Goal: Book appointment/travel/reservation

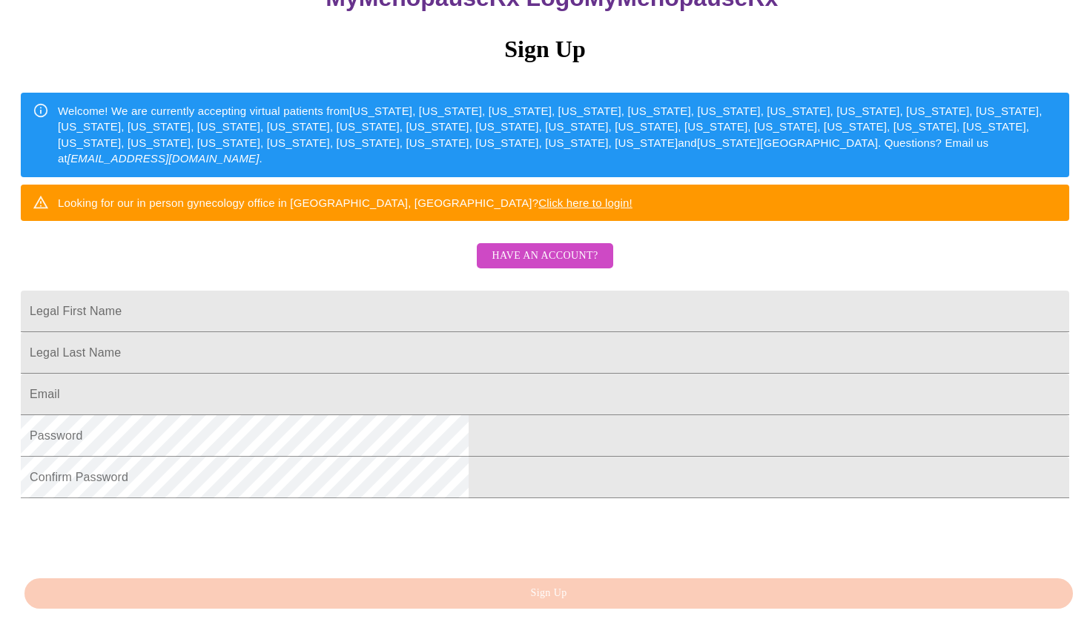
scroll to position [175, 0]
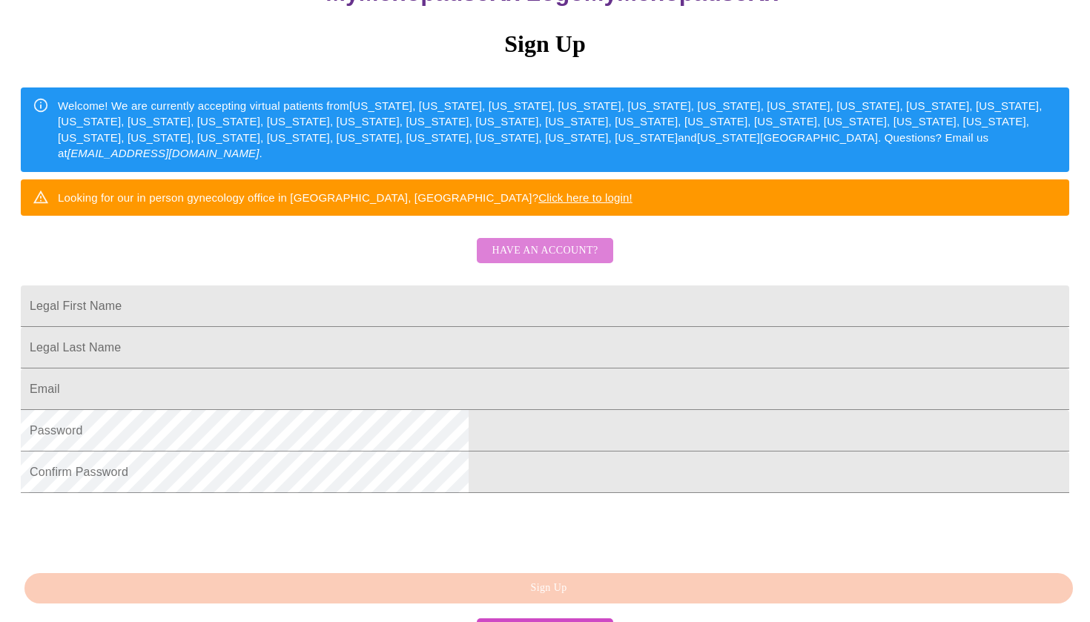
click at [560, 260] on span "Have an account?" at bounding box center [545, 251] width 106 height 19
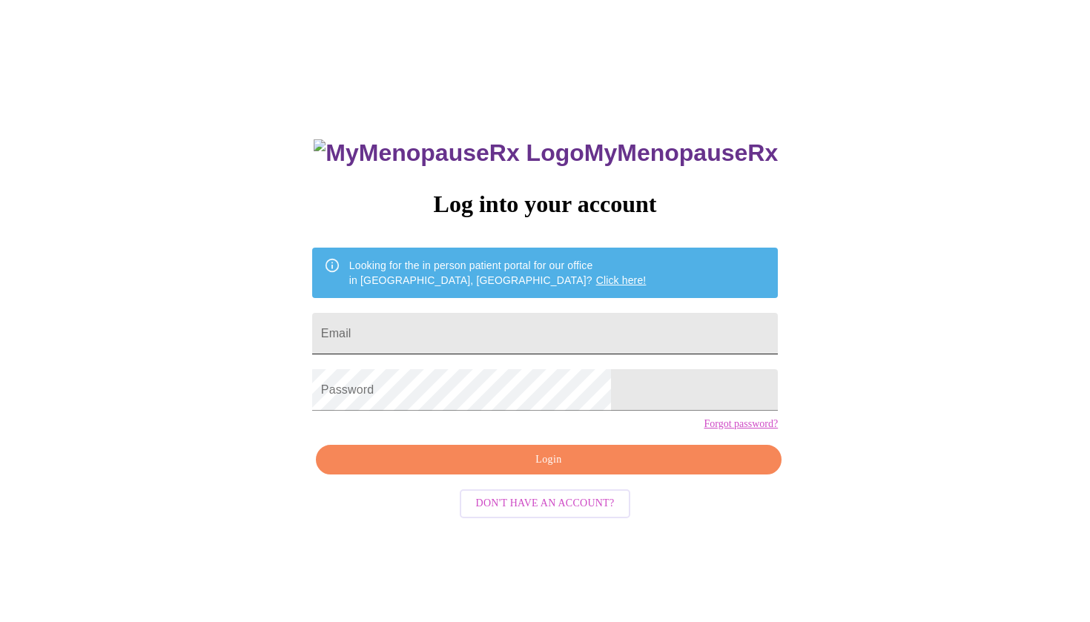
click at [542, 316] on input "Email" at bounding box center [545, 334] width 466 height 42
type input "[EMAIL_ADDRESS][DOMAIN_NAME]"
click at [704, 430] on link "Forgot password?" at bounding box center [741, 424] width 74 height 12
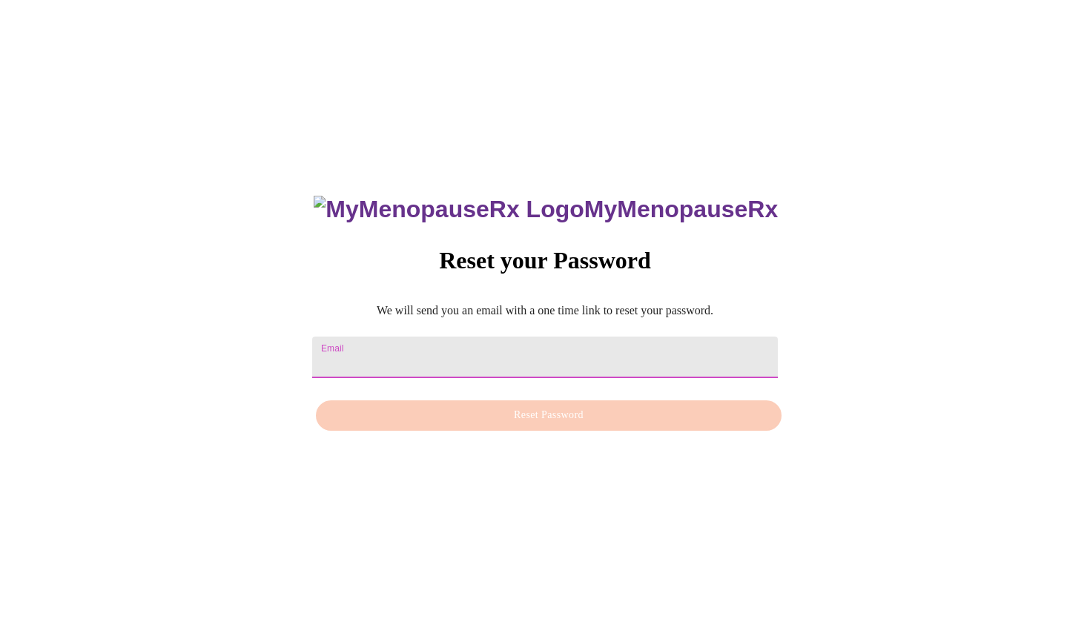
click at [529, 351] on input "Email" at bounding box center [545, 358] width 466 height 42
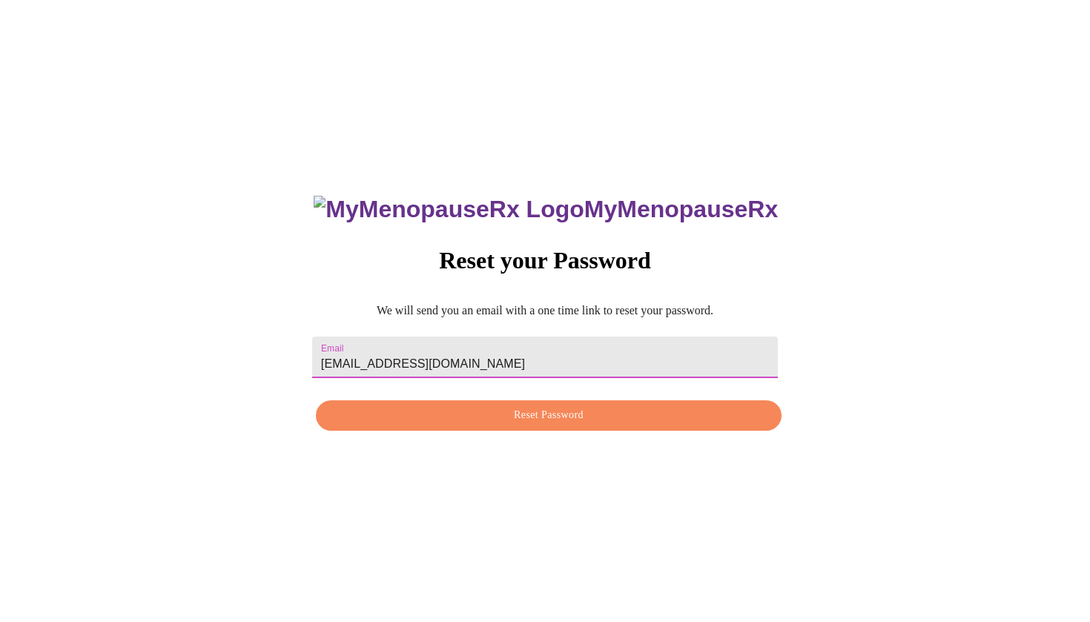
type input "[EMAIL_ADDRESS][DOMAIN_NAME]"
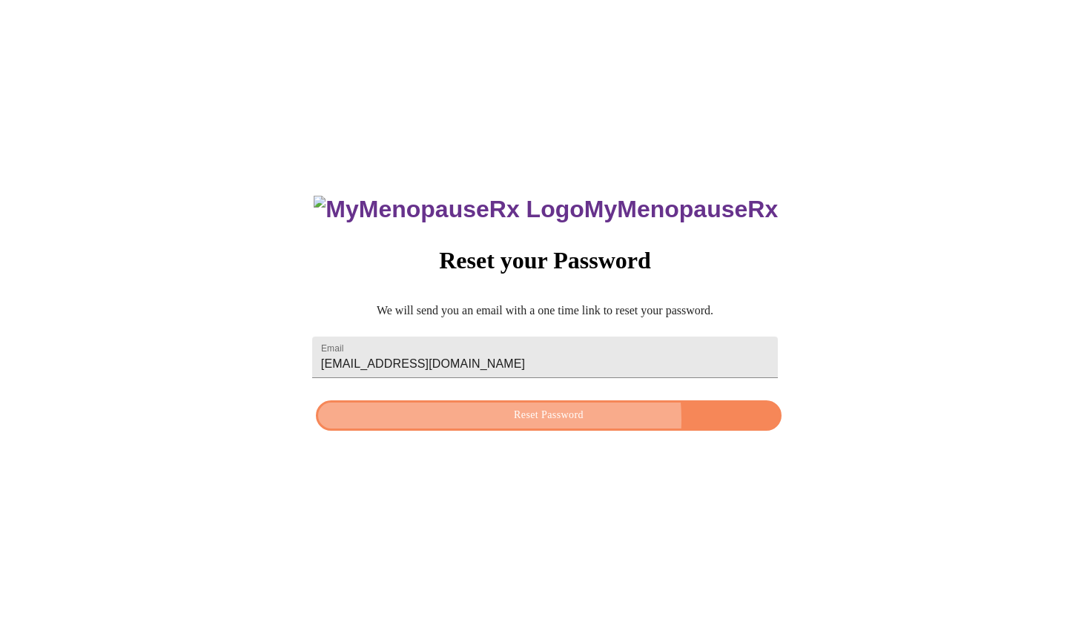
click at [528, 420] on span "Reset Password" at bounding box center [548, 415] width 431 height 19
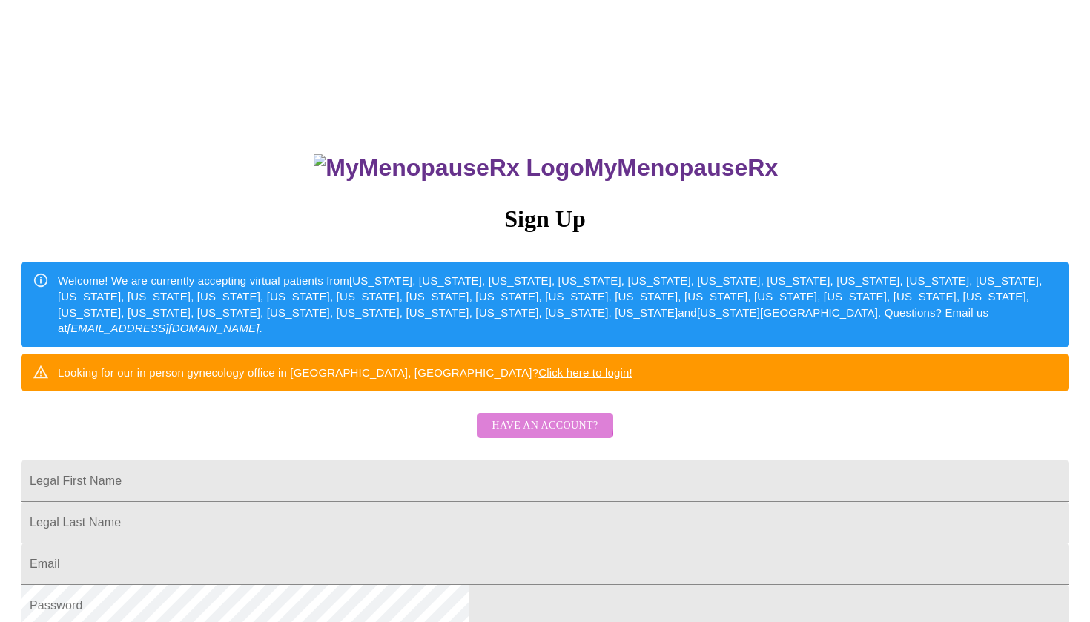
click at [520, 435] on span "Have an account?" at bounding box center [545, 426] width 106 height 19
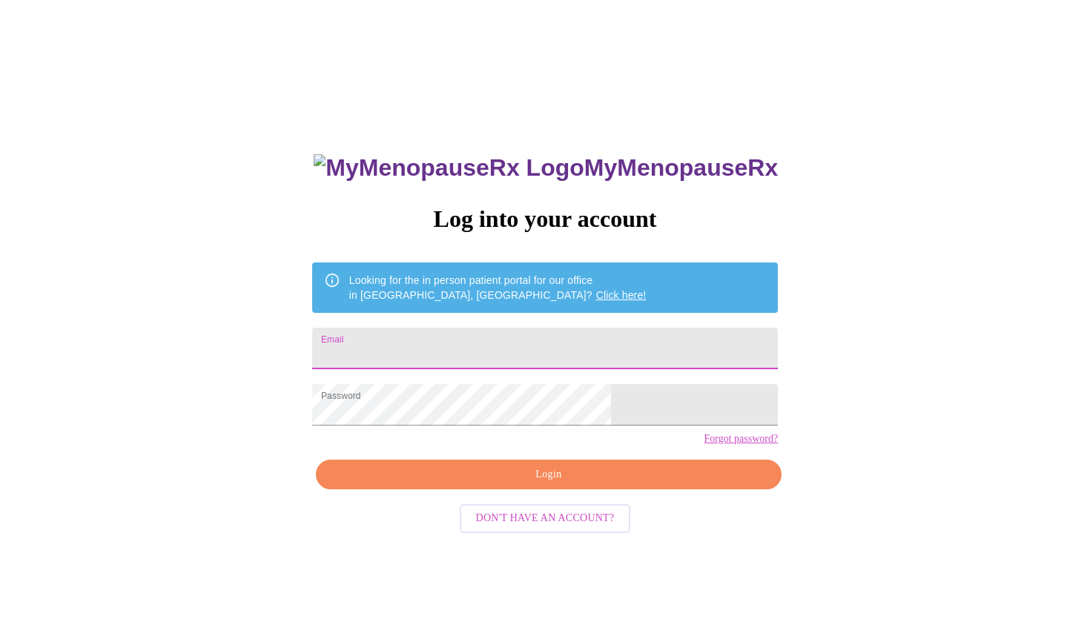
click at [496, 339] on input "Email" at bounding box center [545, 349] width 466 height 42
type input "[EMAIL_ADDRESS][DOMAIN_NAME]"
click at [523, 484] on span "Login" at bounding box center [548, 475] width 431 height 19
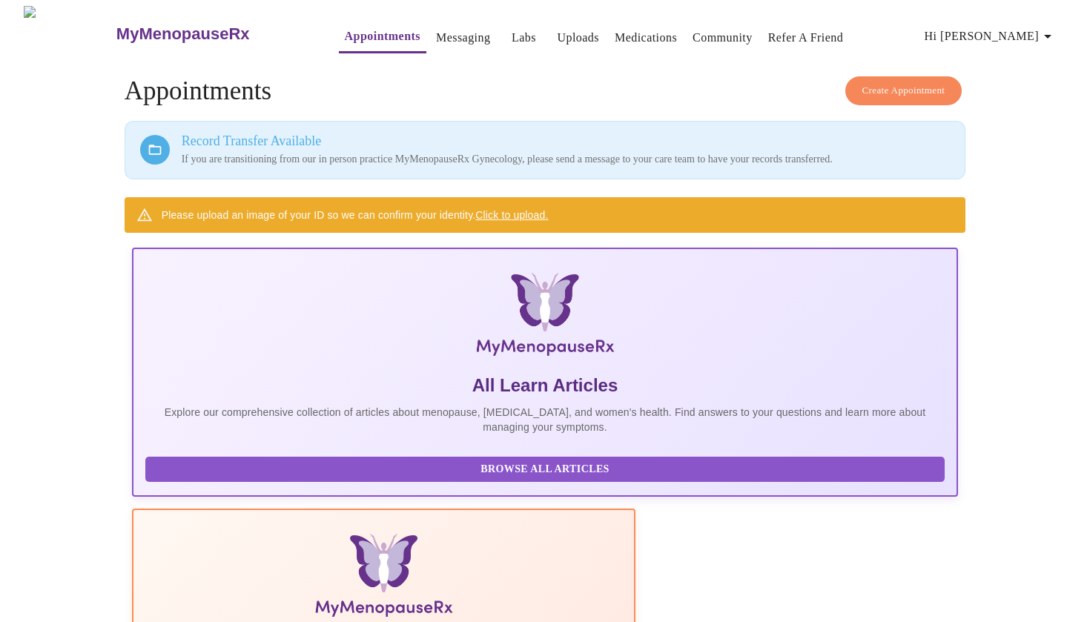
click at [1024, 28] on span "Hi [PERSON_NAME]" at bounding box center [990, 36] width 132 height 21
click at [1024, 23] on li "Settings" at bounding box center [1027, 31] width 68 height 27
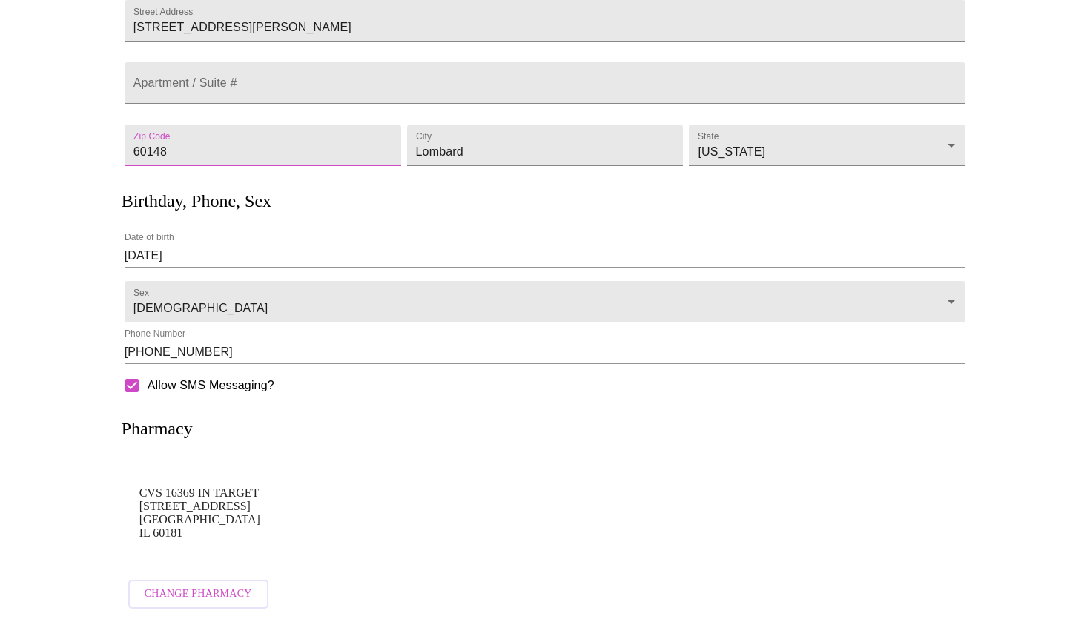
scroll to position [202, 0]
click at [213, 588] on span "Change Pharmacy" at bounding box center [198, 594] width 107 height 19
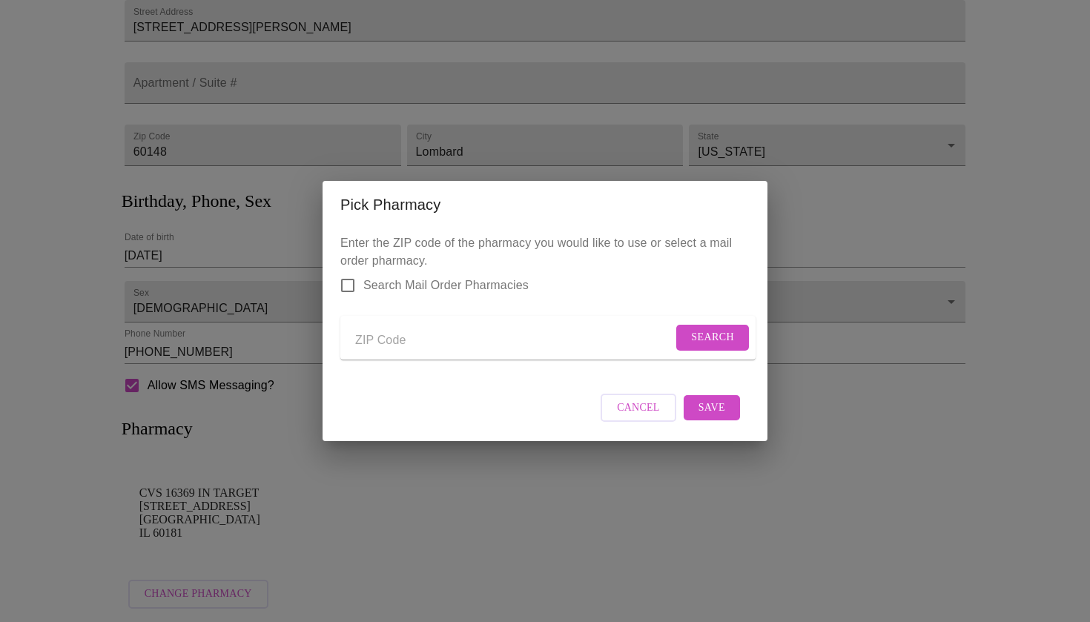
click at [396, 331] on input "Send a message to your care team" at bounding box center [513, 340] width 317 height 24
click at [638, 417] on span "Cancel" at bounding box center [638, 408] width 43 height 19
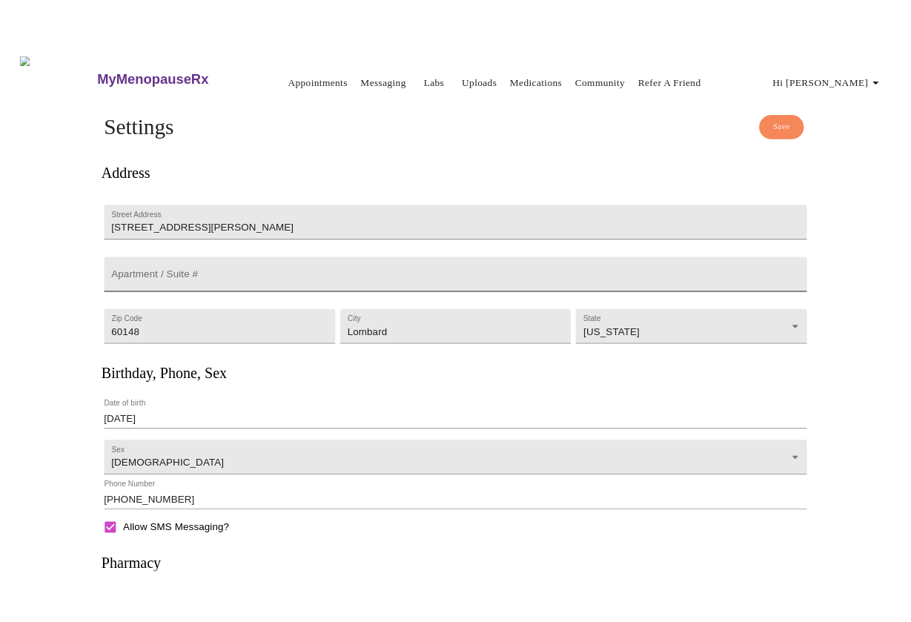
scroll to position [0, 0]
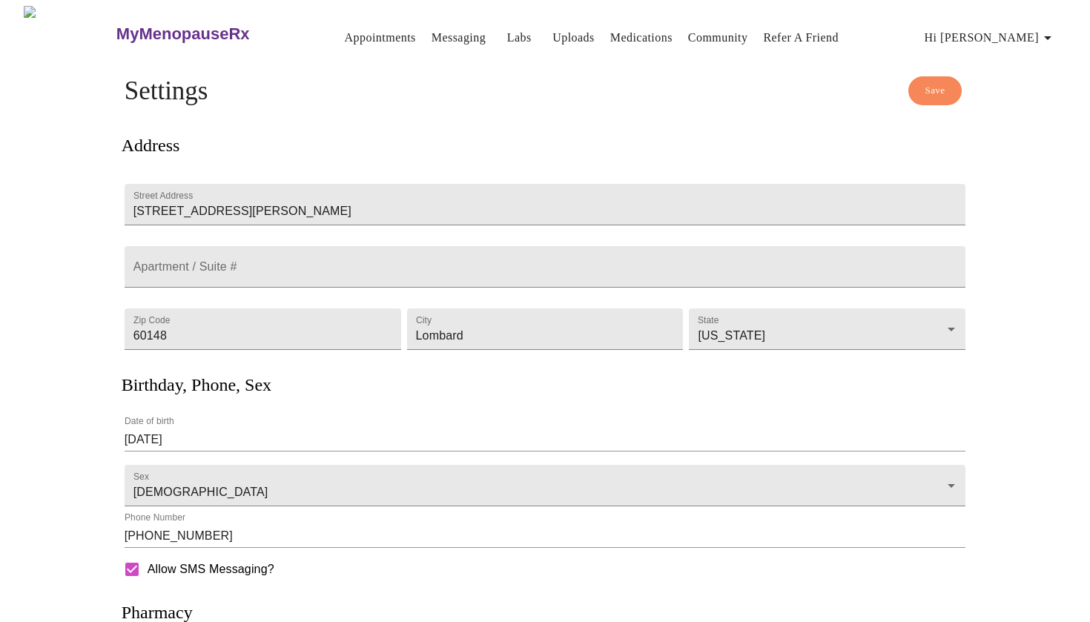
click at [552, 38] on link "Uploads" at bounding box center [573, 37] width 42 height 21
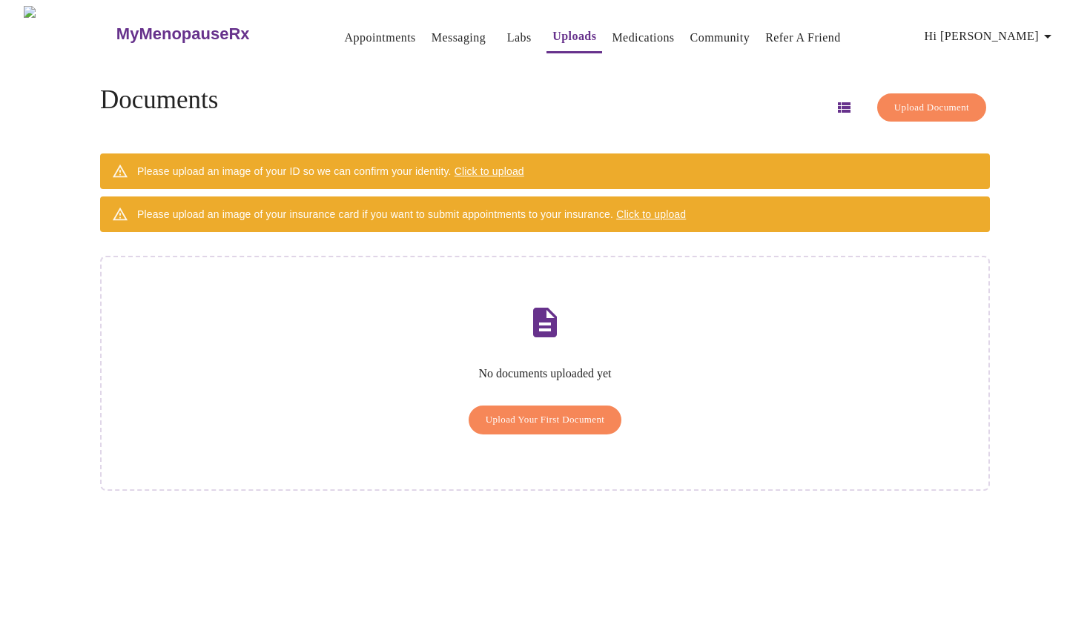
click at [517, 171] on span "Click to upload" at bounding box center [489, 171] width 70 height 12
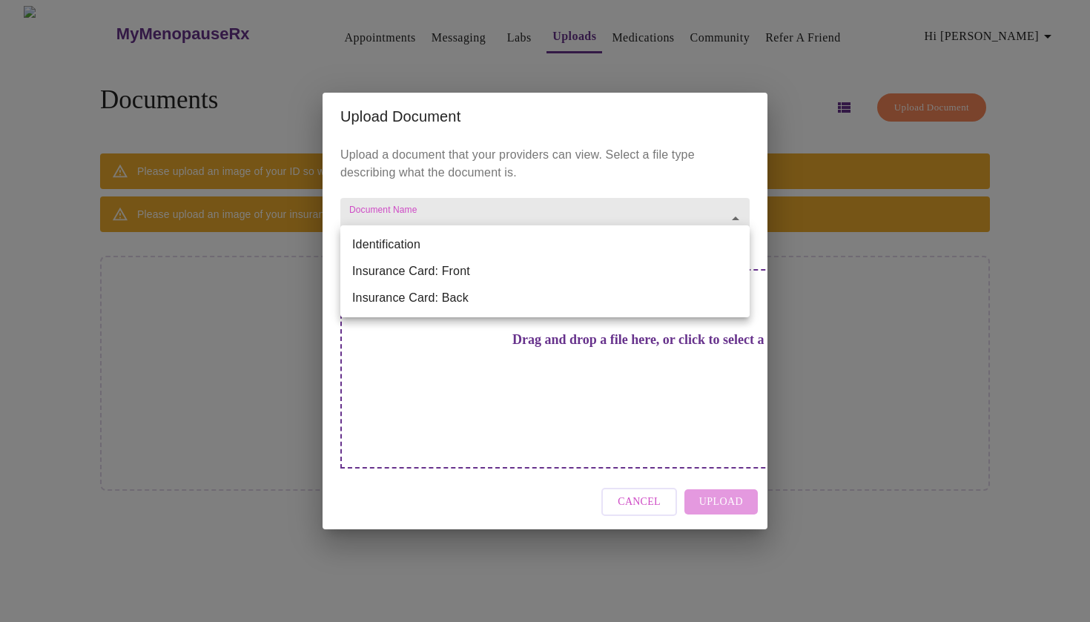
click at [520, 242] on body "MyMenopauseRx Appointments Messaging Labs Uploads Medications Community Refer a…" at bounding box center [545, 317] width 1078 height 622
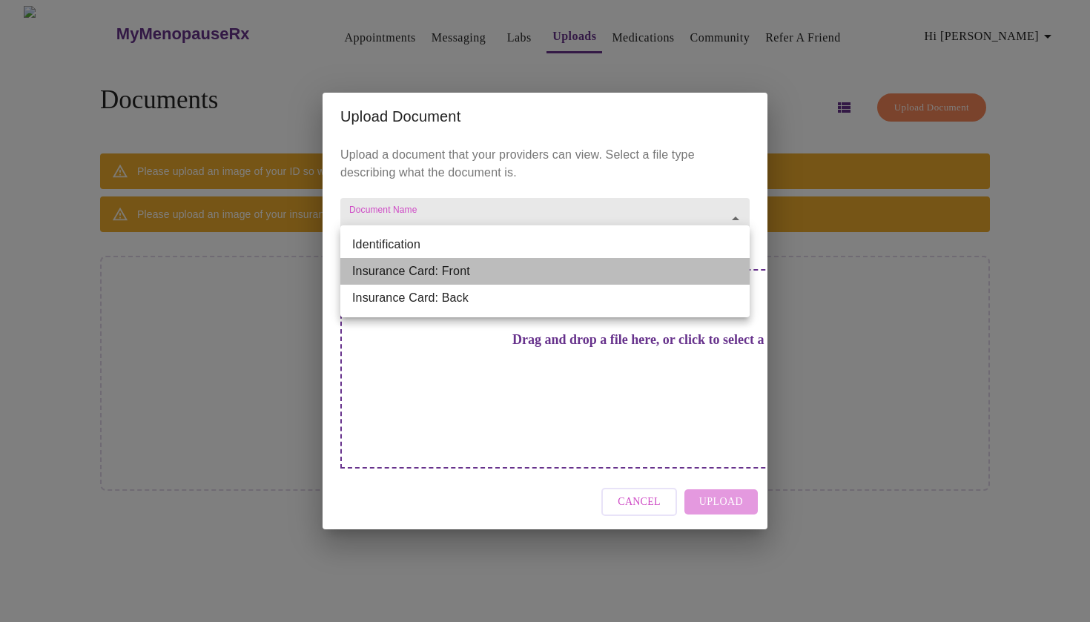
click at [451, 266] on li "Insurance Card: Front" at bounding box center [544, 271] width 409 height 27
type input "Insurance Card: Front"
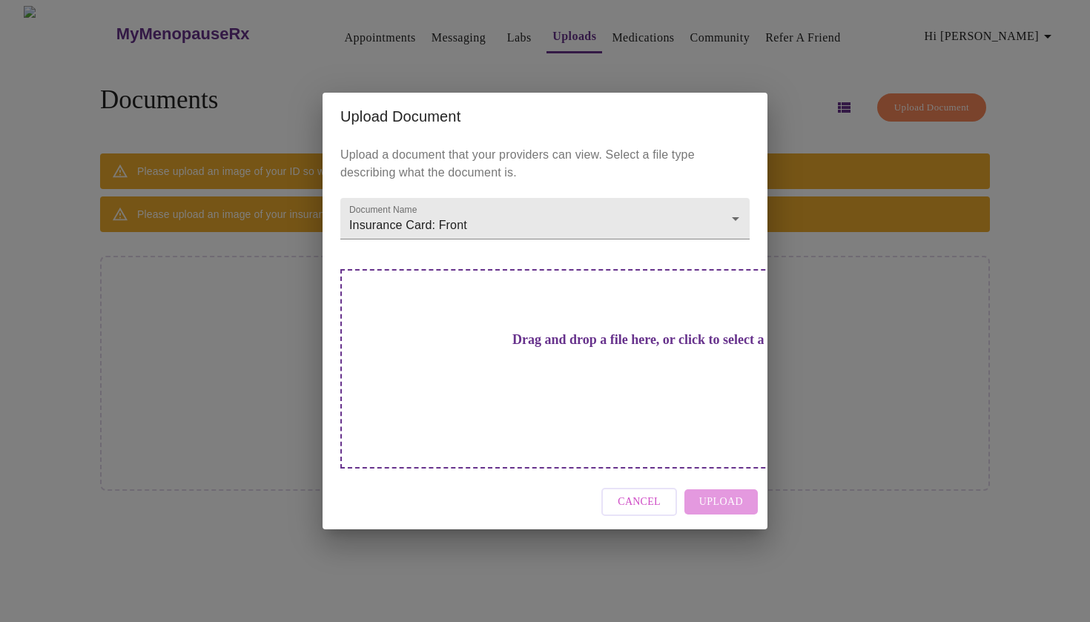
click at [497, 348] on h3 "Drag and drop a file here, or click to select a file" at bounding box center [648, 340] width 409 height 16
click at [653, 493] on span "Cancel" at bounding box center [639, 502] width 43 height 19
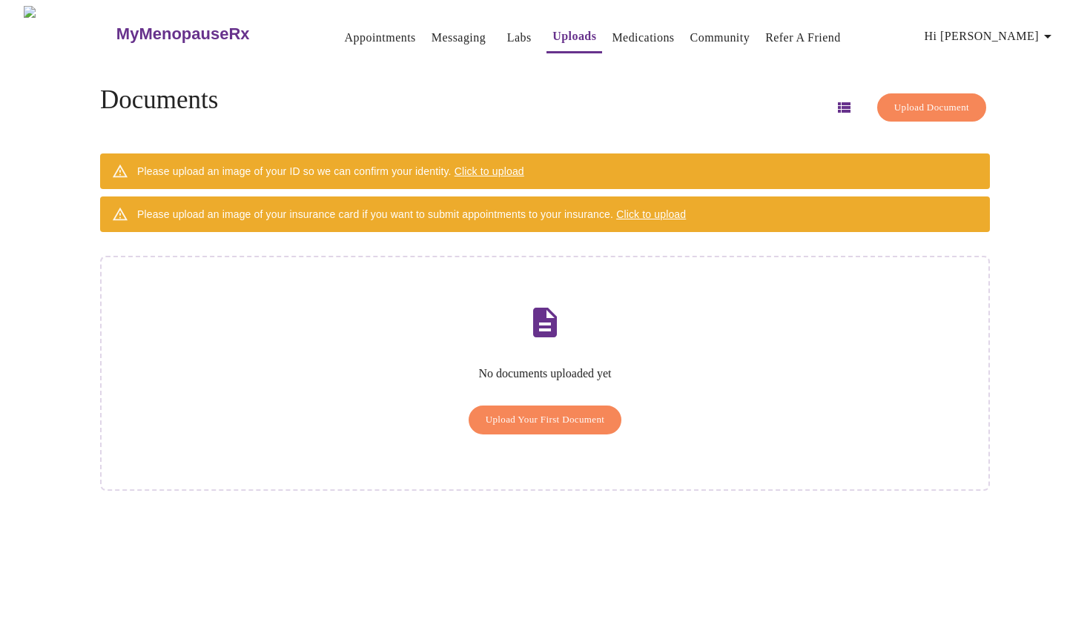
click at [491, 173] on div "Please upload an image of your ID so we can confirm your identity. Click to upl…" at bounding box center [330, 171] width 387 height 27
click at [491, 168] on span "Click to upload" at bounding box center [489, 171] width 70 height 12
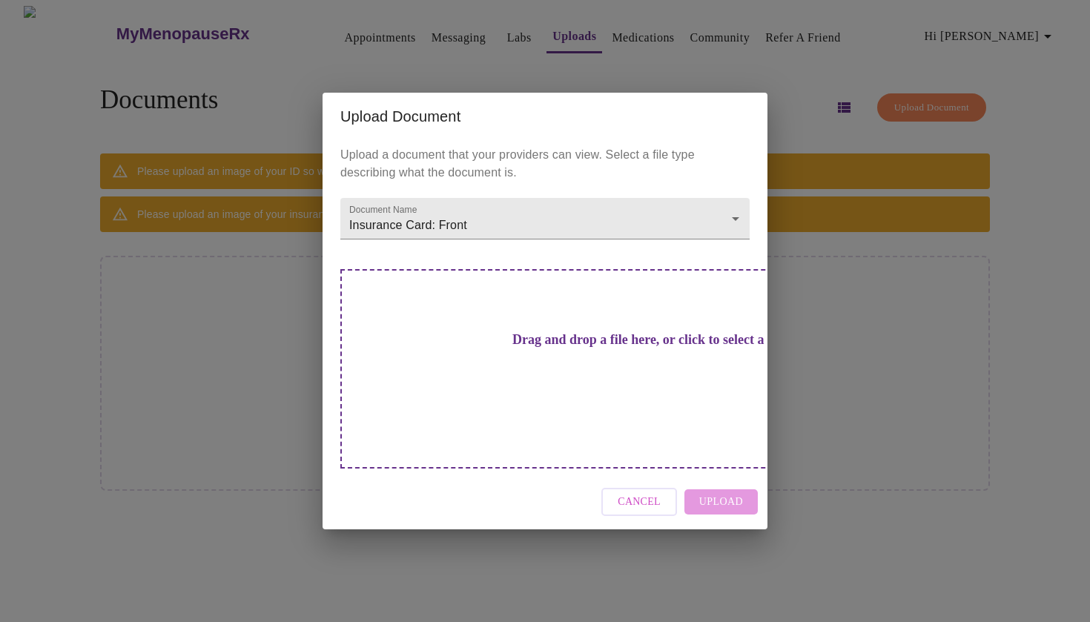
click at [517, 348] on h3 "Drag and drop a file here, or click to select a file" at bounding box center [648, 340] width 409 height 16
drag, startPoint x: 1046, startPoint y: 615, endPoint x: 952, endPoint y: 566, distance: 106.1
click at [952, 566] on div "Upload Document Upload a document that your providers can view. Select a file t…" at bounding box center [545, 311] width 1090 height 622
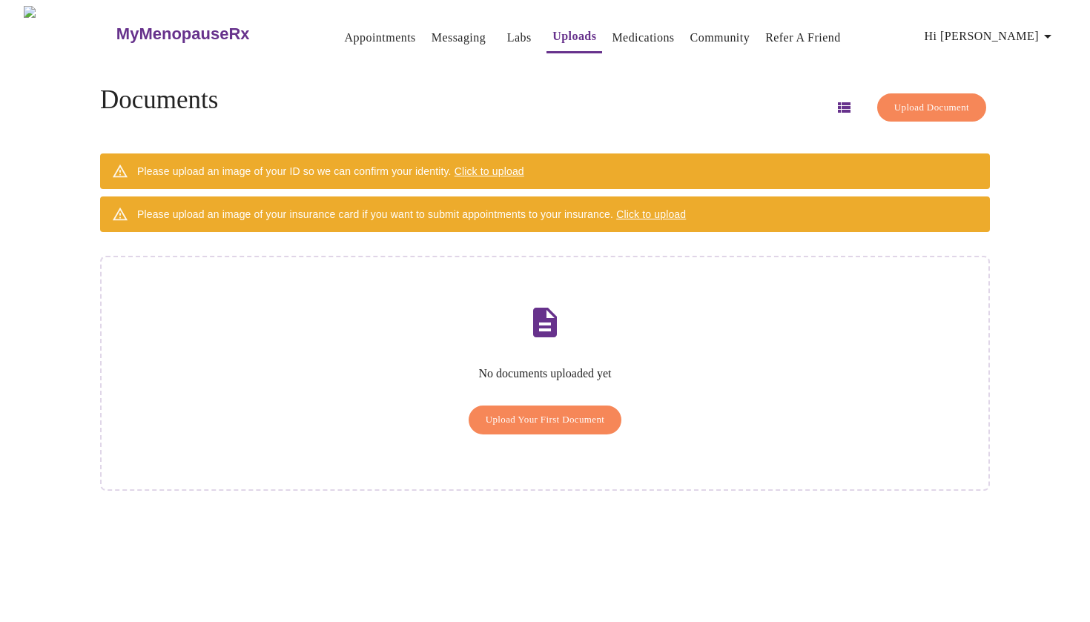
click at [1028, 523] on div "MyMenopauseRx Appointments Messaging Labs Uploads Medications Community Refer a…" at bounding box center [545, 317] width 1078 height 622
click at [1072, 550] on div "MyMenopauseRx Appointments Messaging Labs Uploads Medications Community Refer a…" at bounding box center [545, 317] width 1078 height 622
drag, startPoint x: 1069, startPoint y: 615, endPoint x: 959, endPoint y: 506, distance: 154.6
click at [959, 506] on div "MyMenopauseRx Appointments Messaging Labs Uploads Medications Community Refer a…" at bounding box center [545, 317] width 1078 height 622
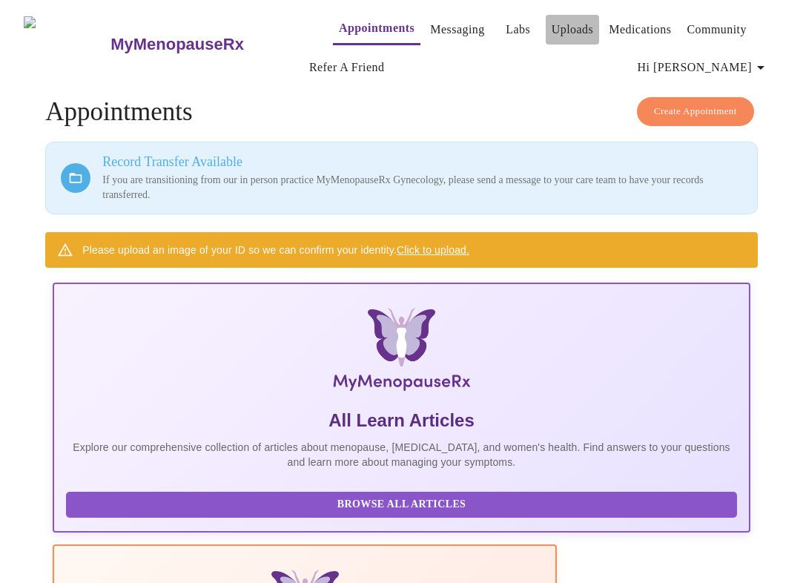
click at [552, 23] on link "Uploads" at bounding box center [573, 29] width 42 height 21
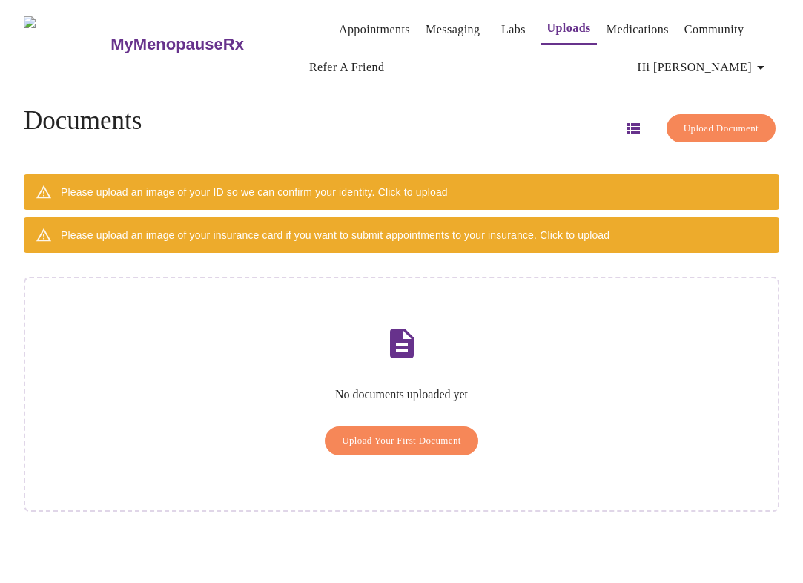
click at [421, 186] on span "Click to upload" at bounding box center [413, 192] width 70 height 12
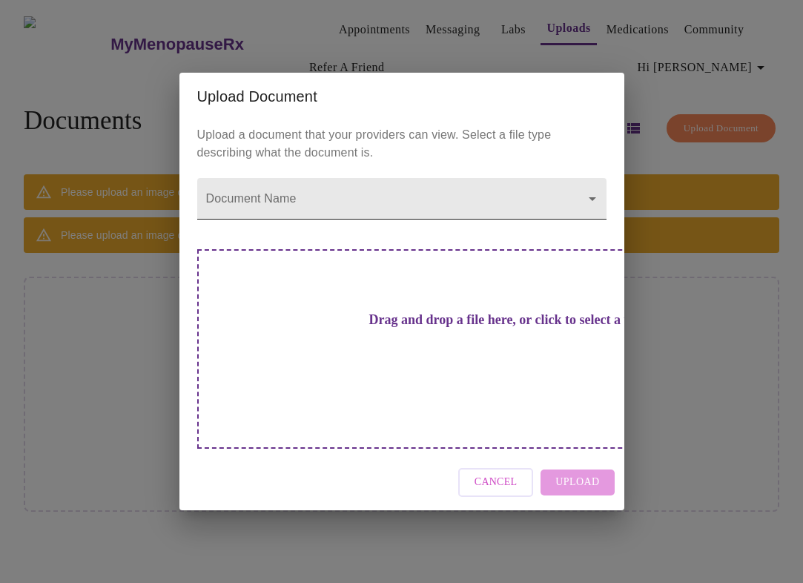
click at [595, 221] on body "MyMenopauseRx Appointments Messaging Labs Uploads Medications Community Refer a…" at bounding box center [401, 297] width 791 height 583
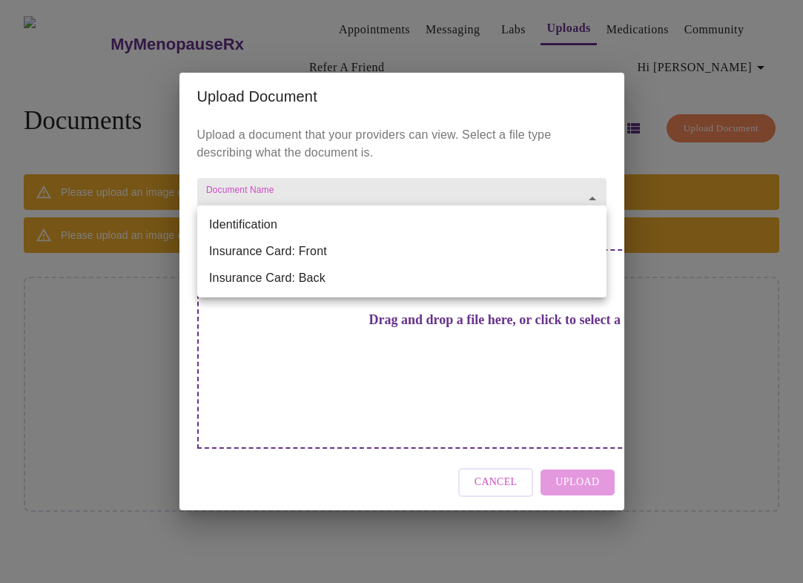
click at [595, 220] on li "Identification" at bounding box center [401, 224] width 409 height 27
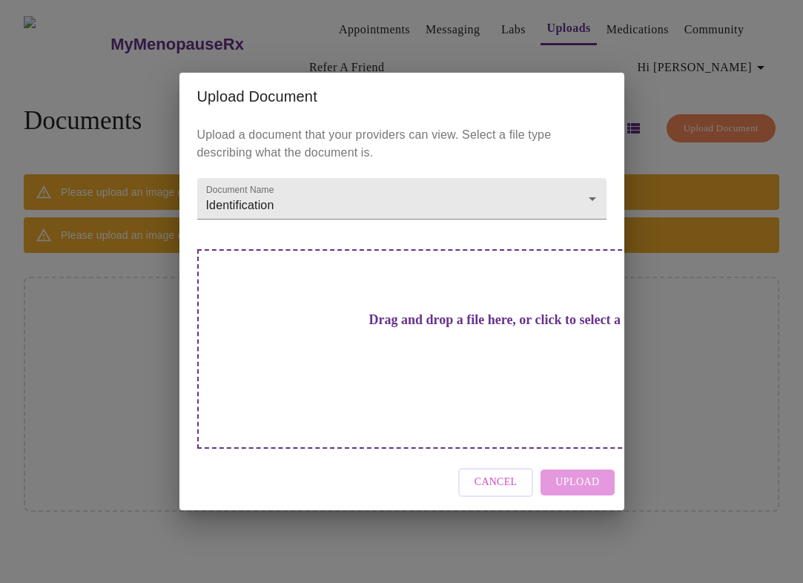
click at [580, 464] on div "Cancel Upload" at bounding box center [401, 482] width 445 height 56
click at [413, 328] on h3 "Drag and drop a file here, or click to select a file" at bounding box center [505, 320] width 409 height 16
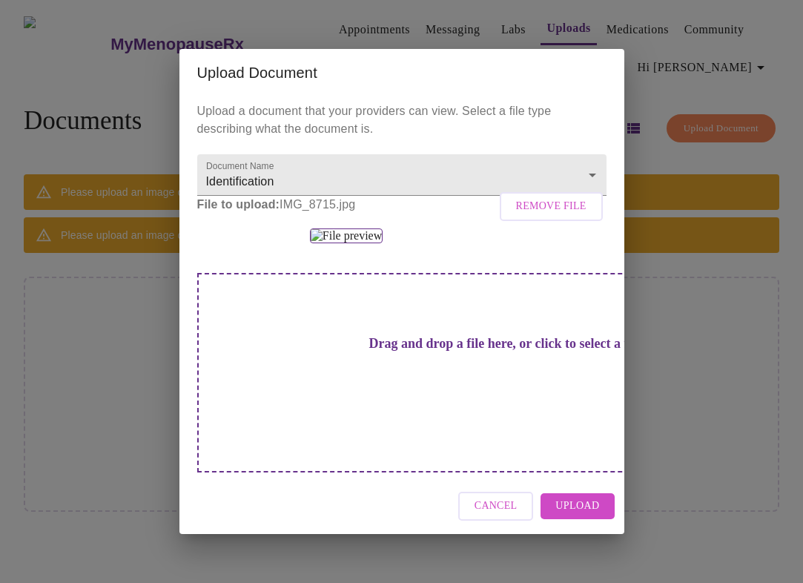
click at [568, 515] on span "Upload" at bounding box center [577, 506] width 44 height 19
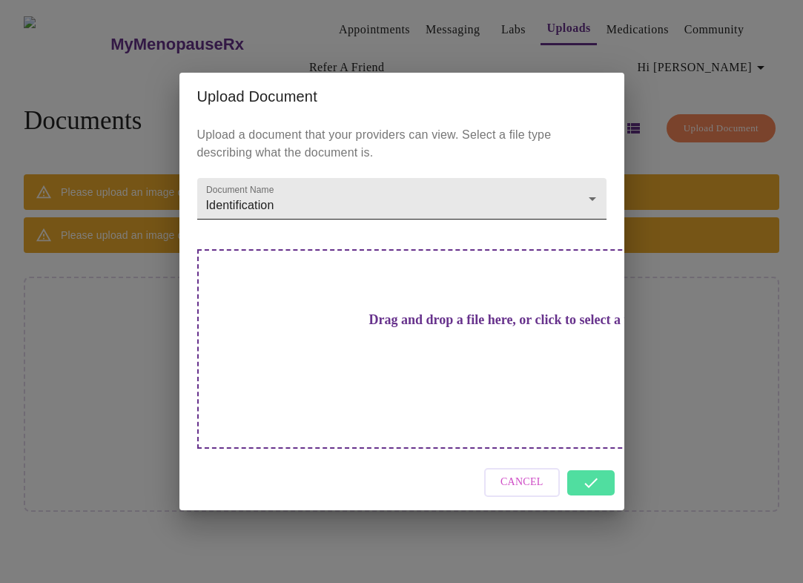
click at [446, 235] on body "MyMenopauseRx Appointments Messaging Labs Uploads Medications Community Refer a…" at bounding box center [401, 297] width 791 height 583
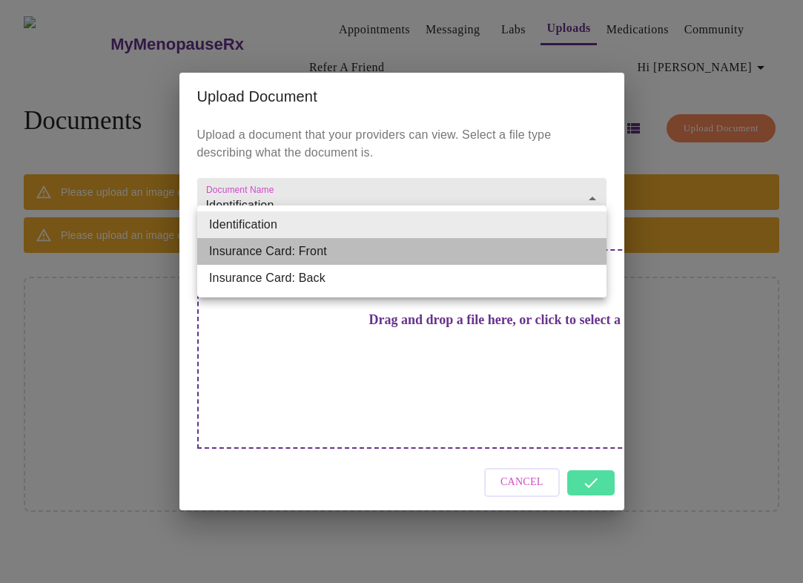
click at [425, 259] on li "Insurance Card: Front" at bounding box center [401, 251] width 409 height 27
type input "Insurance Card: Front"
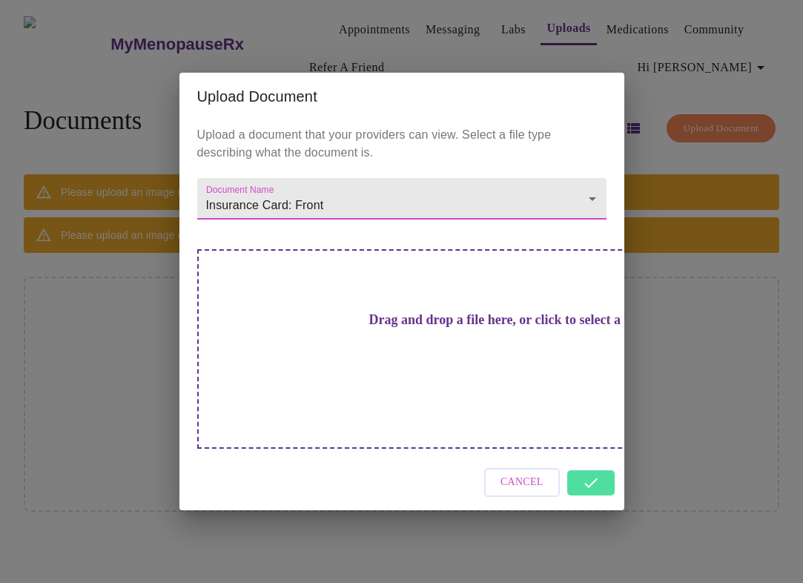
click at [417, 326] on h3 "Drag and drop a file here, or click to select a file" at bounding box center [505, 320] width 409 height 16
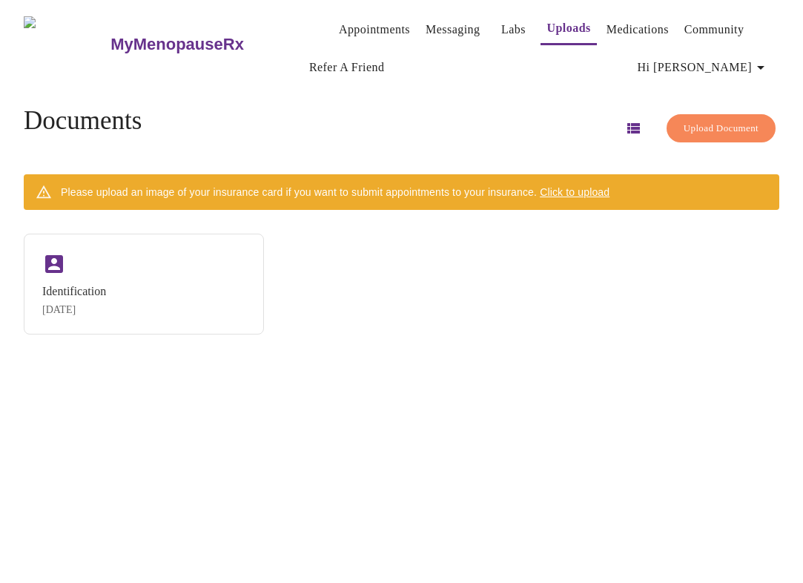
click at [570, 188] on span "Click to upload" at bounding box center [575, 192] width 70 height 12
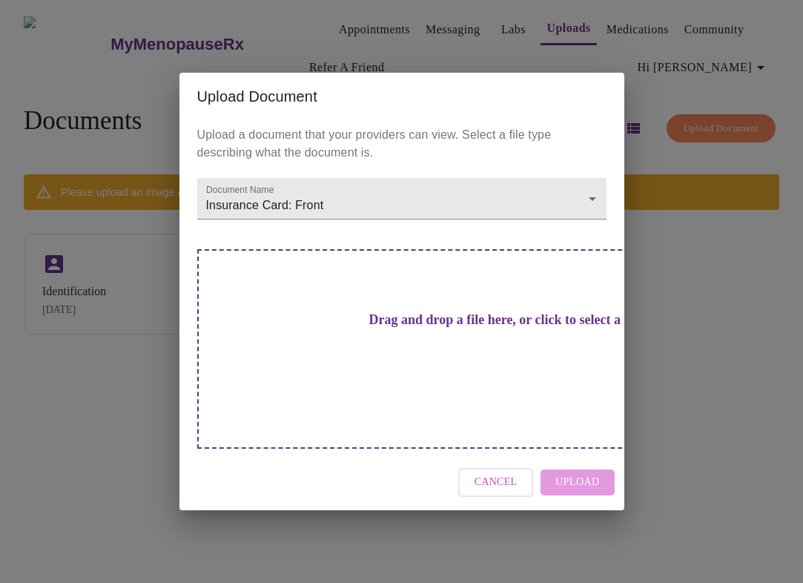
click at [421, 328] on h3 "Drag and drop a file here, or click to select a file" at bounding box center [505, 320] width 409 height 16
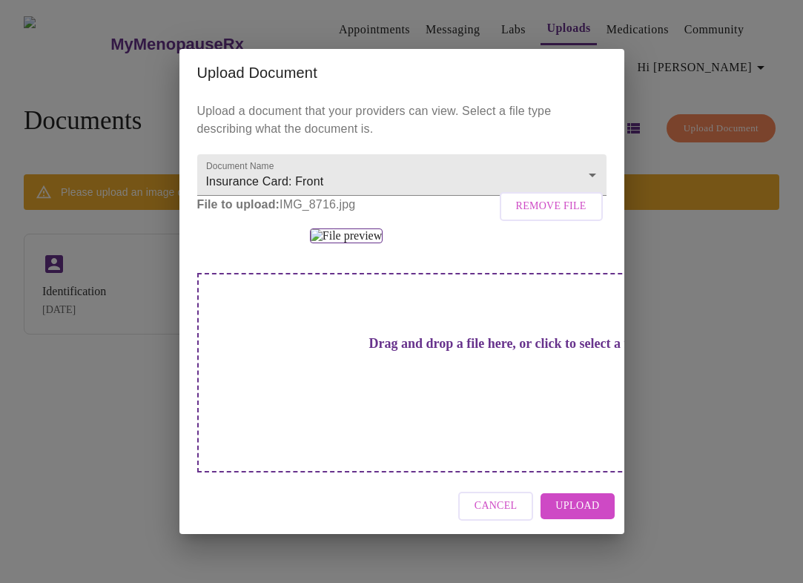
click at [582, 515] on span "Upload" at bounding box center [577, 506] width 44 height 19
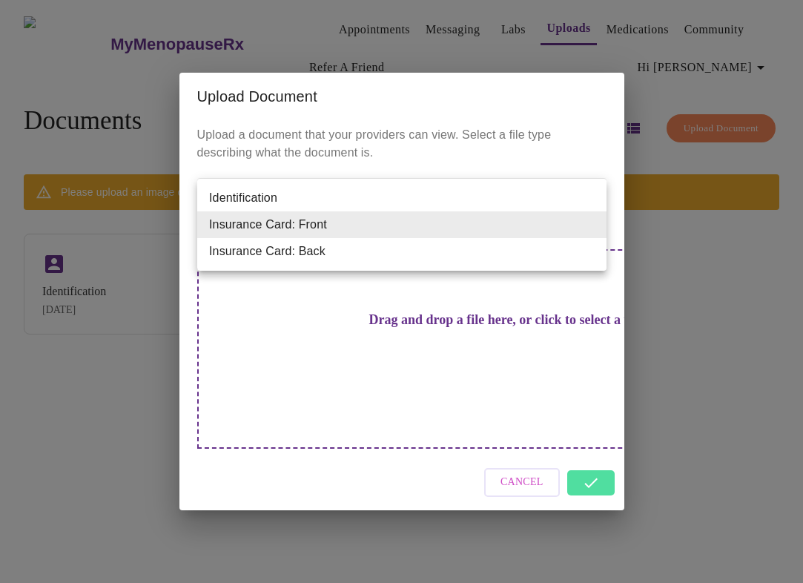
click at [469, 231] on body "MyMenopauseRx Appointments Messaging Labs Uploads Medications Community Refer a…" at bounding box center [401, 297] width 791 height 583
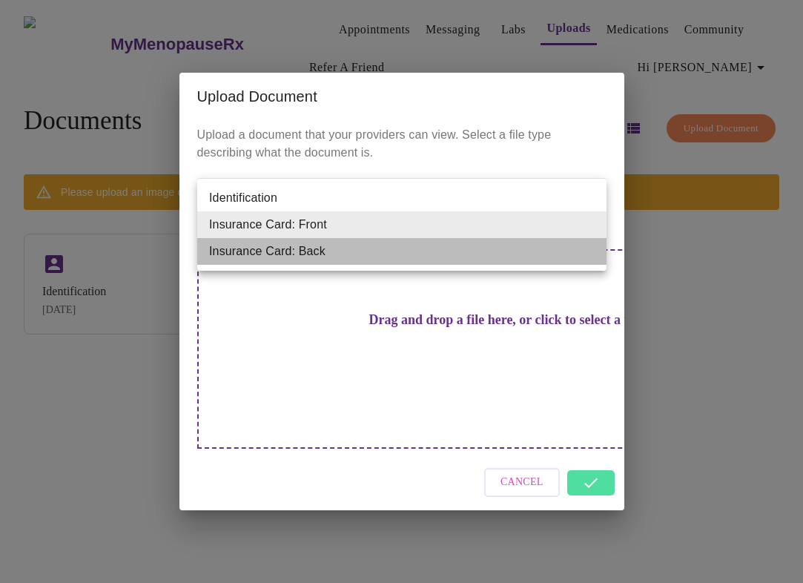
click at [457, 255] on li "Insurance Card: Back" at bounding box center [401, 251] width 409 height 27
type input "Insurance Card: Back"
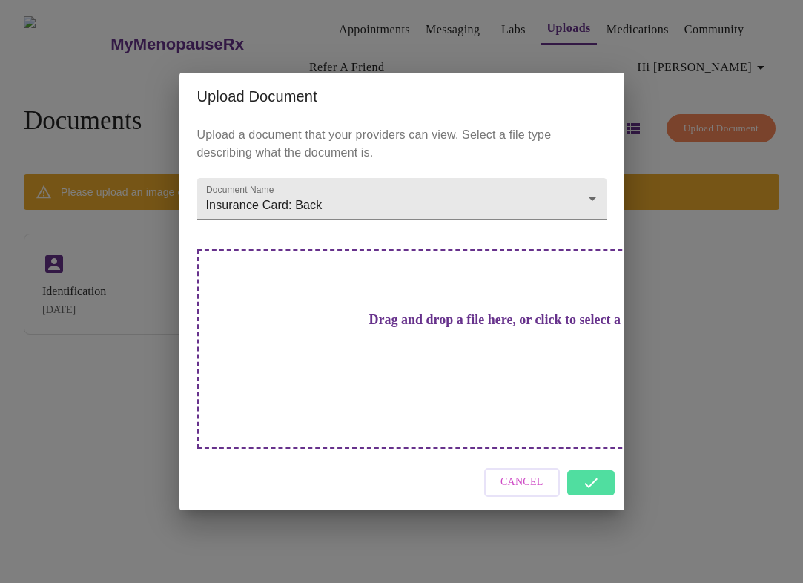
click at [444, 328] on h3 "Drag and drop a file here, or click to select a file" at bounding box center [505, 320] width 409 height 16
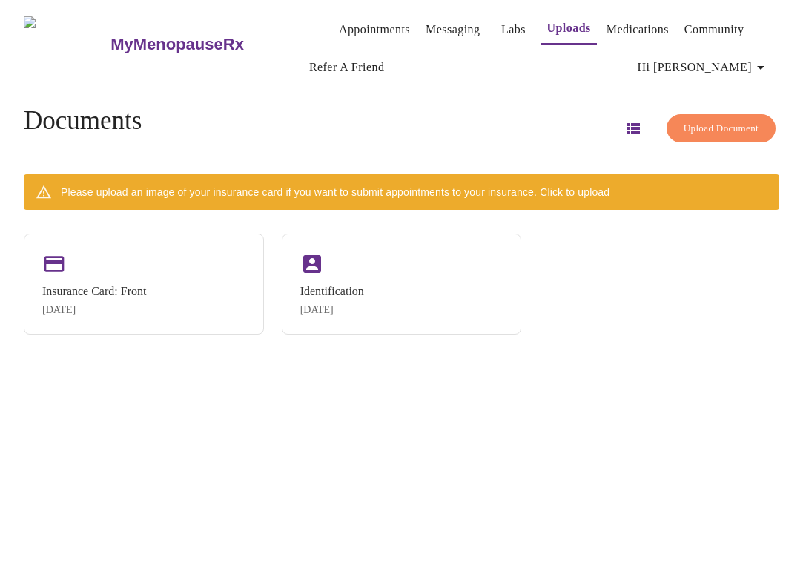
click at [569, 191] on span "Click to upload" at bounding box center [575, 192] width 70 height 12
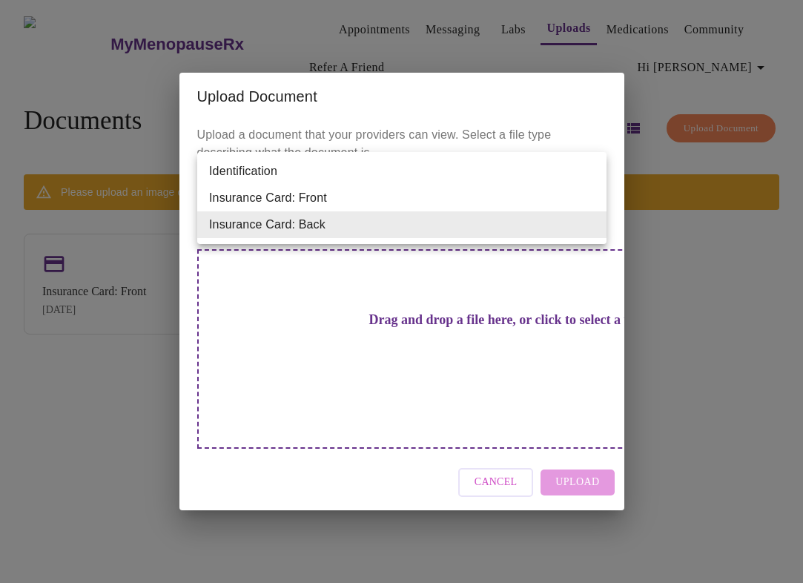
click at [405, 239] on body "MyMenopauseRx Appointments Messaging Labs Uploads Medications Community Refer a…" at bounding box center [401, 297] width 791 height 583
click at [405, 239] on ul "Identification Insurance Card: Front Insurance Card: Back" at bounding box center [401, 198] width 409 height 92
click at [406, 359] on div at bounding box center [401, 291] width 803 height 583
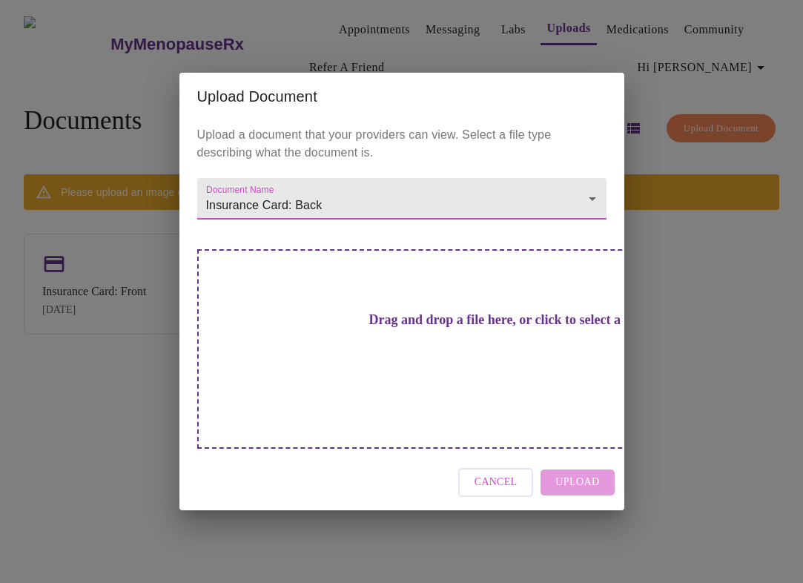
click at [408, 328] on h3 "Drag and drop a file here, or click to select a file" at bounding box center [505, 320] width 409 height 16
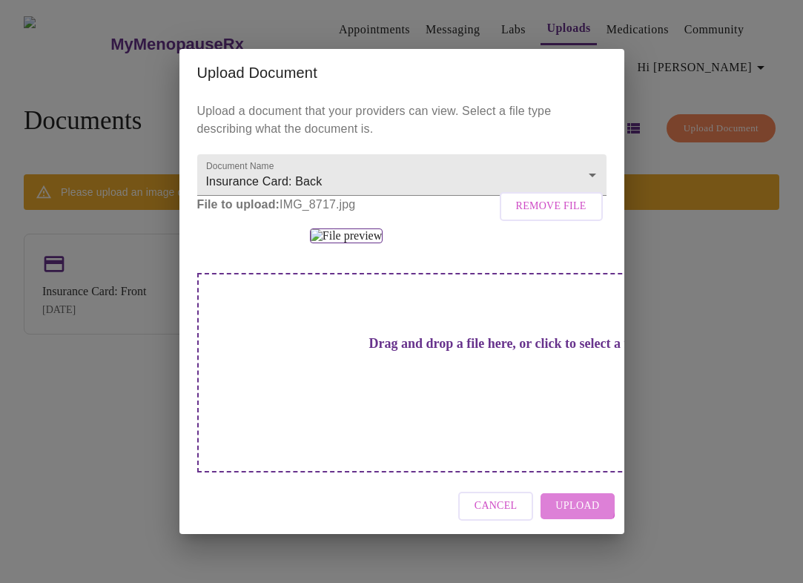
click at [573, 515] on span "Upload" at bounding box center [577, 506] width 44 height 19
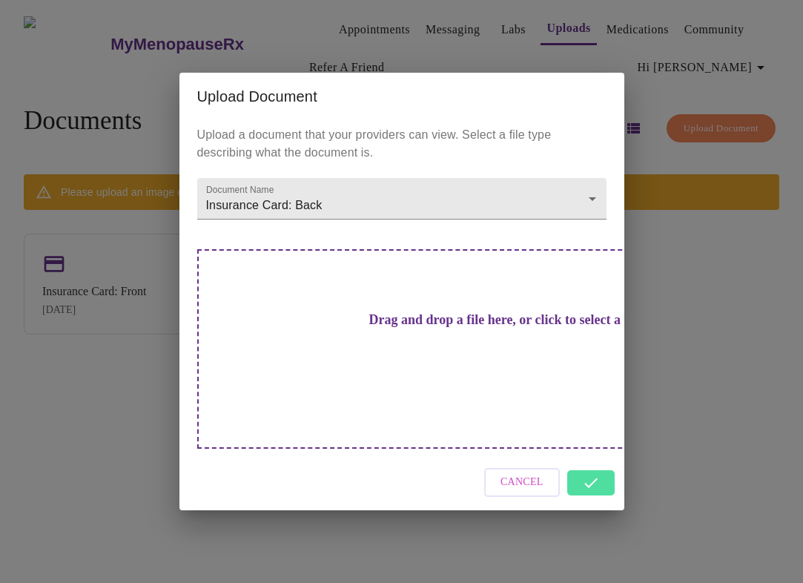
click at [588, 464] on div "Cancel" at bounding box center [401, 482] width 445 height 56
click at [589, 457] on div "Cancel" at bounding box center [401, 482] width 445 height 56
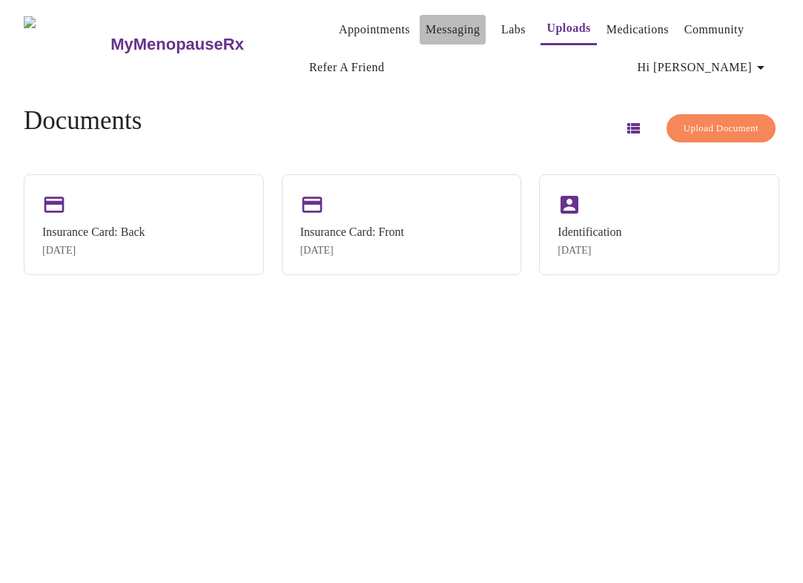
click at [426, 19] on link "Messaging" at bounding box center [453, 29] width 54 height 21
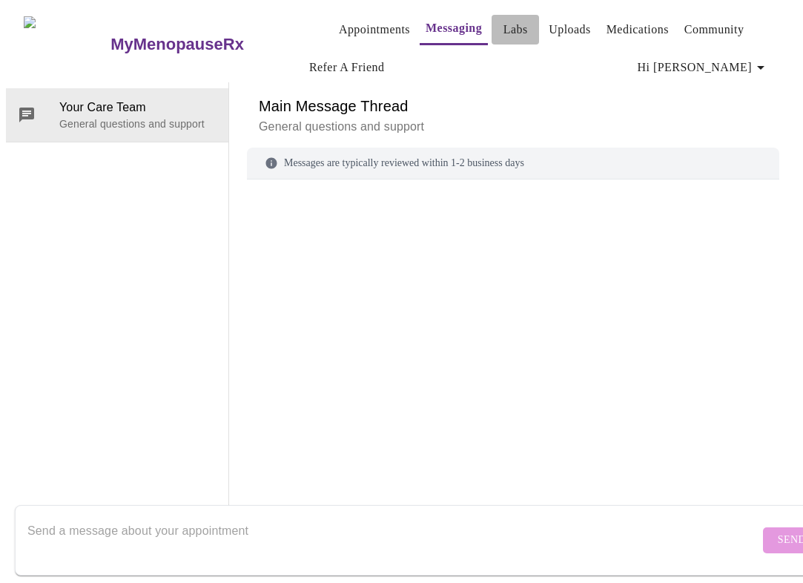
click at [503, 20] on link "Labs" at bounding box center [515, 29] width 24 height 21
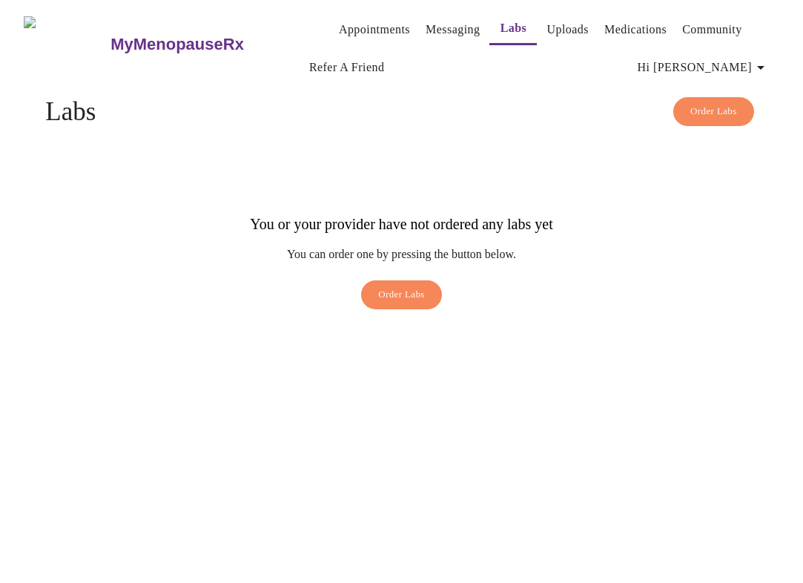
click at [546, 19] on link "Uploads" at bounding box center [567, 29] width 42 height 21
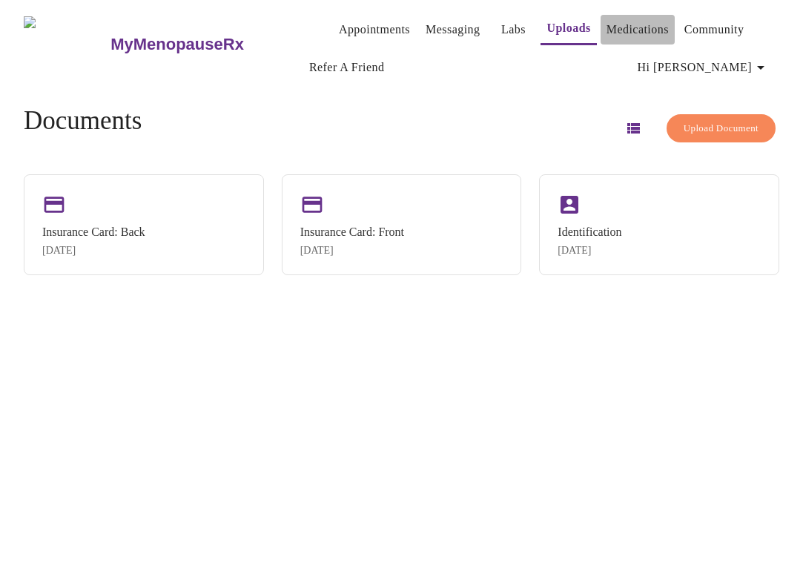
click at [629, 19] on link "Medications" at bounding box center [637, 29] width 62 height 21
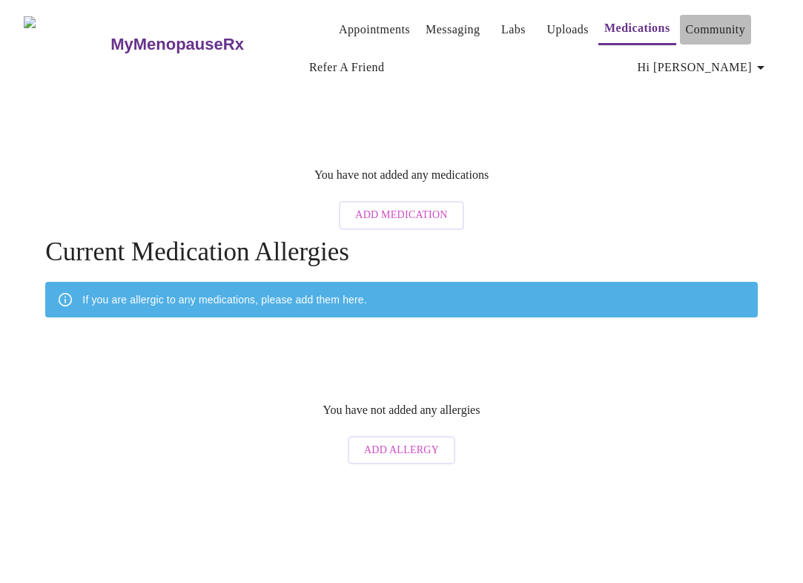
click at [701, 27] on link "Community" at bounding box center [716, 29] width 60 height 21
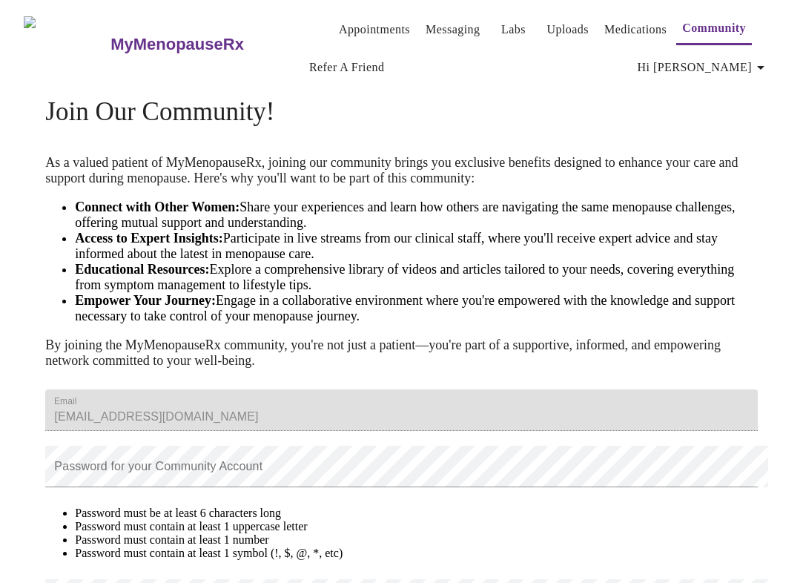
click at [727, 57] on span "Hi [PERSON_NAME]" at bounding box center [704, 67] width 132 height 21
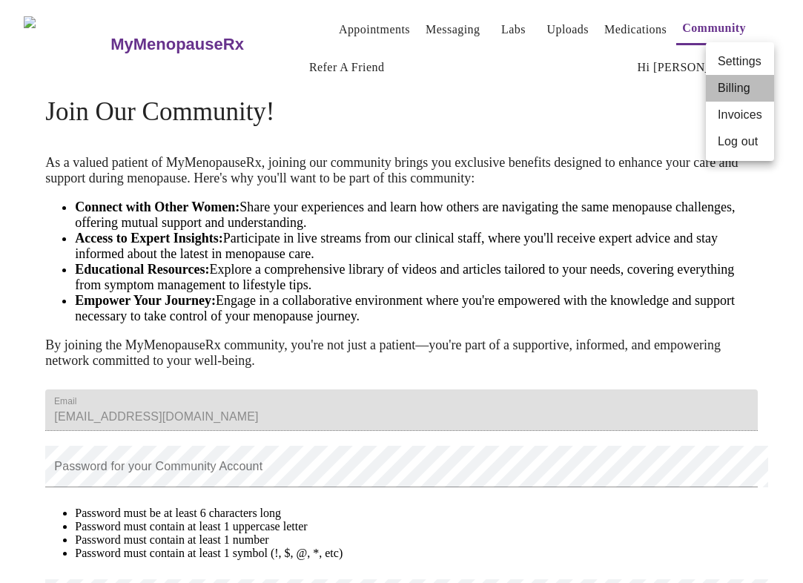
click at [731, 83] on li "Billing" at bounding box center [740, 88] width 68 height 27
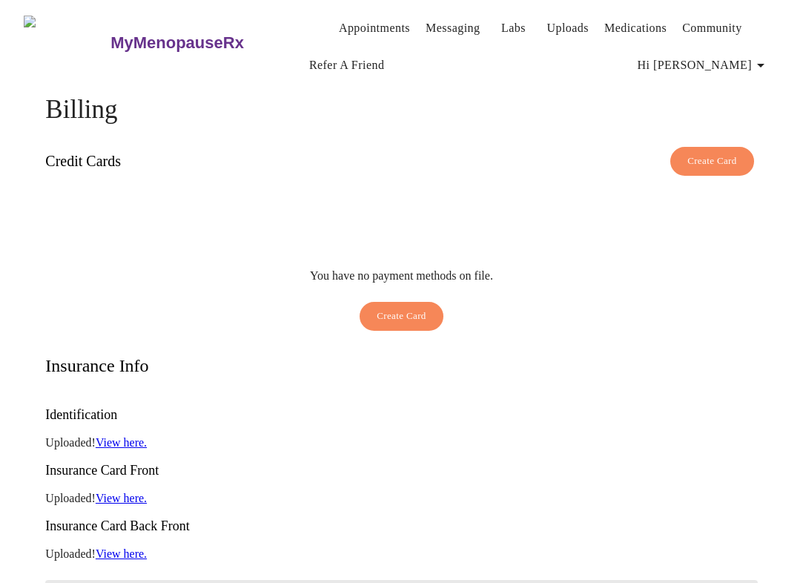
click at [420, 308] on span "Create Card" at bounding box center [402, 316] width 50 height 17
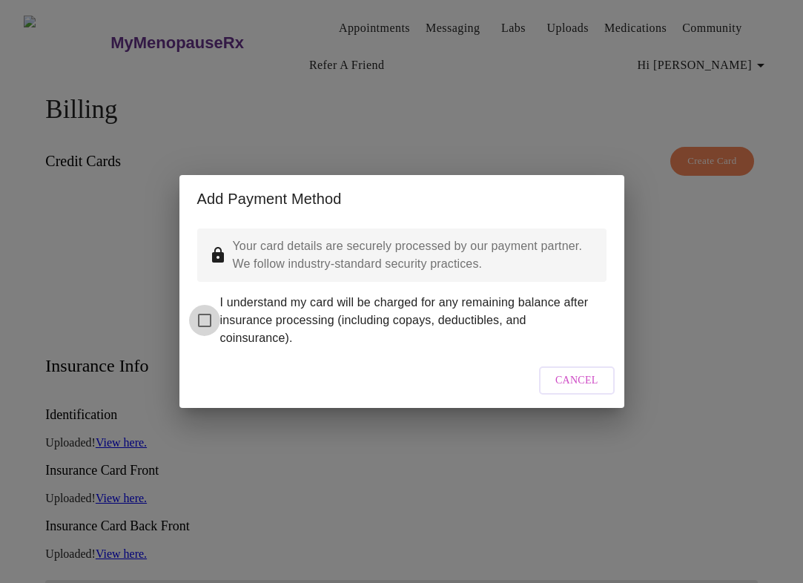
click at [201, 308] on input "I understand my card will be charged for any remaining balance after insurance …" at bounding box center [204, 320] width 31 height 31
checkbox input "true"
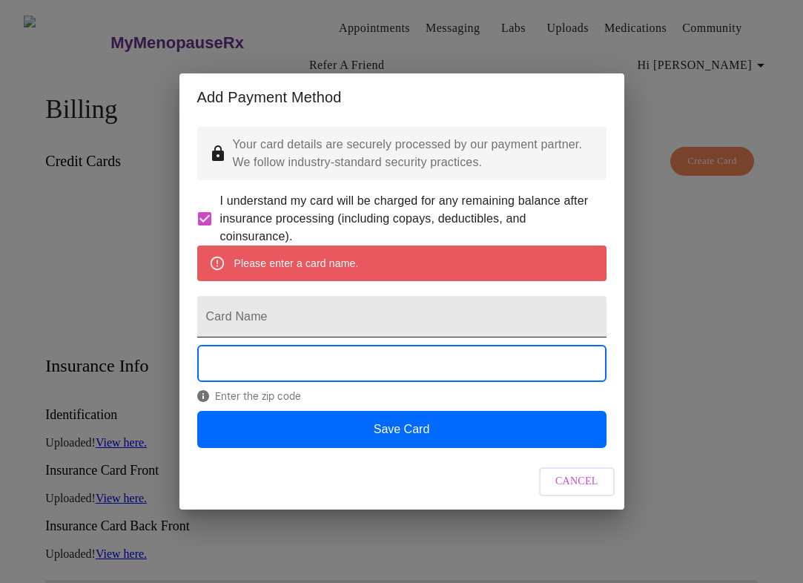
click at [334, 314] on input "Card Name" at bounding box center [401, 317] width 409 height 42
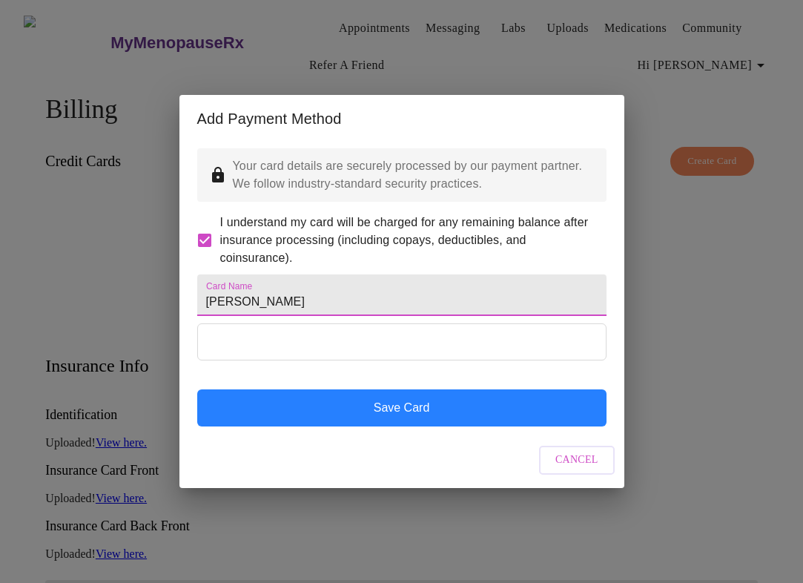
type input "[PERSON_NAME]"
click at [410, 420] on button "Save Card" at bounding box center [401, 407] width 409 height 37
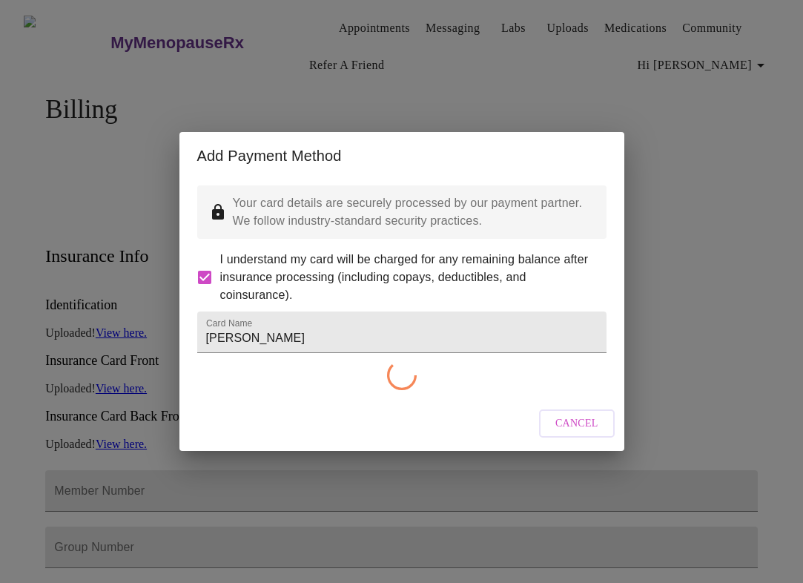
checkbox input "false"
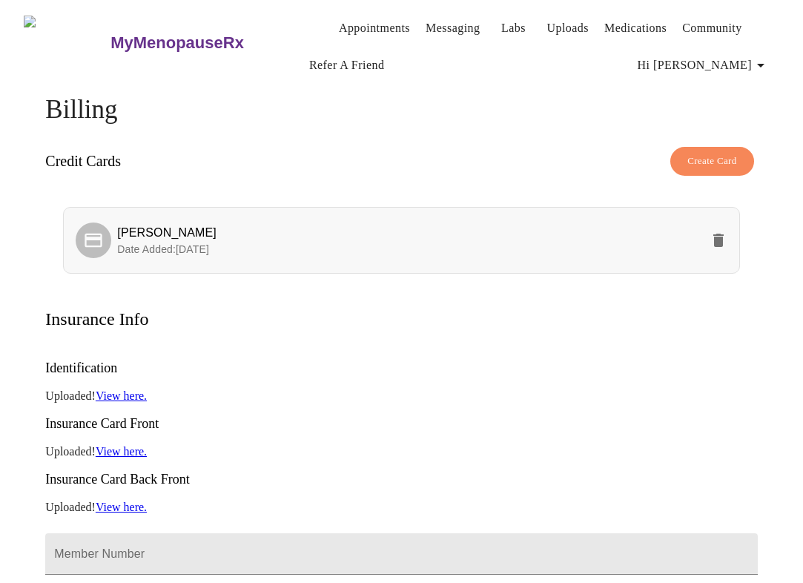
click at [179, 231] on span "[PERSON_NAME]" at bounding box center [166, 232] width 99 height 13
click at [718, 234] on icon "delete" at bounding box center [718, 240] width 18 height 18
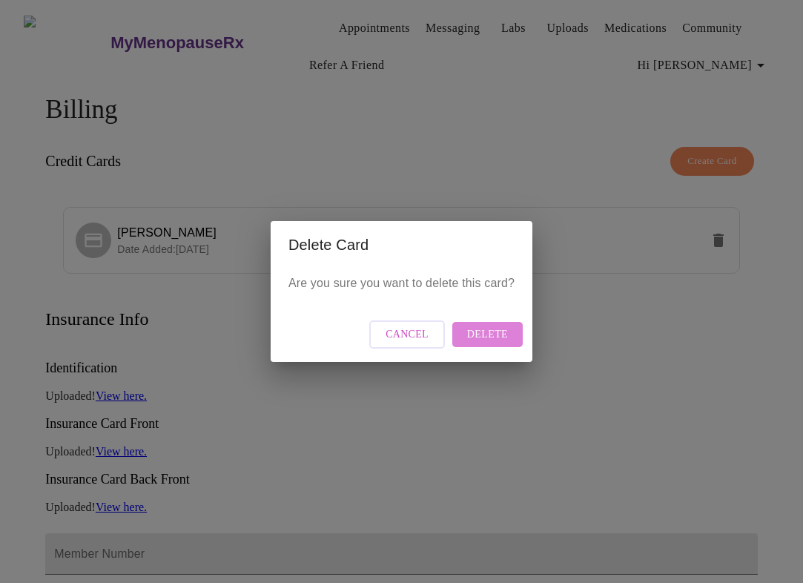
click at [493, 332] on span "Delete" at bounding box center [487, 334] width 41 height 19
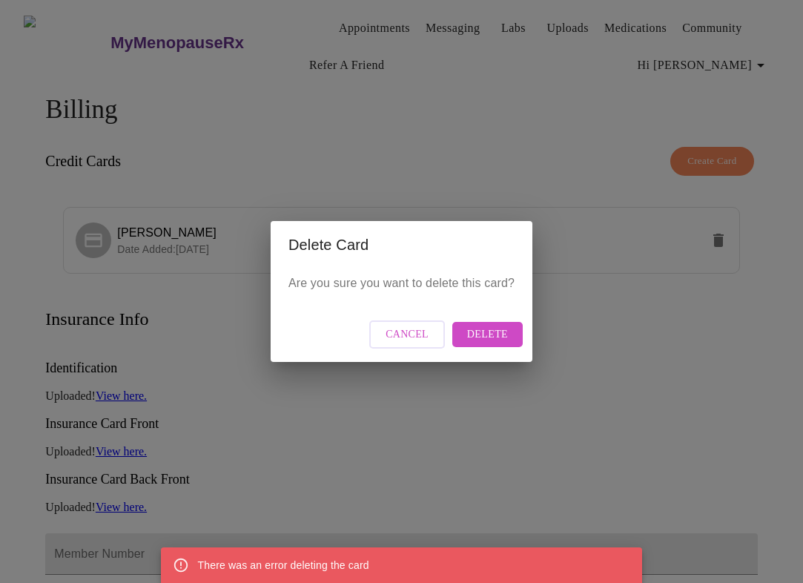
click at [493, 332] on span "Delete" at bounding box center [487, 334] width 41 height 19
click at [388, 341] on button "Cancel" at bounding box center [407, 334] width 76 height 29
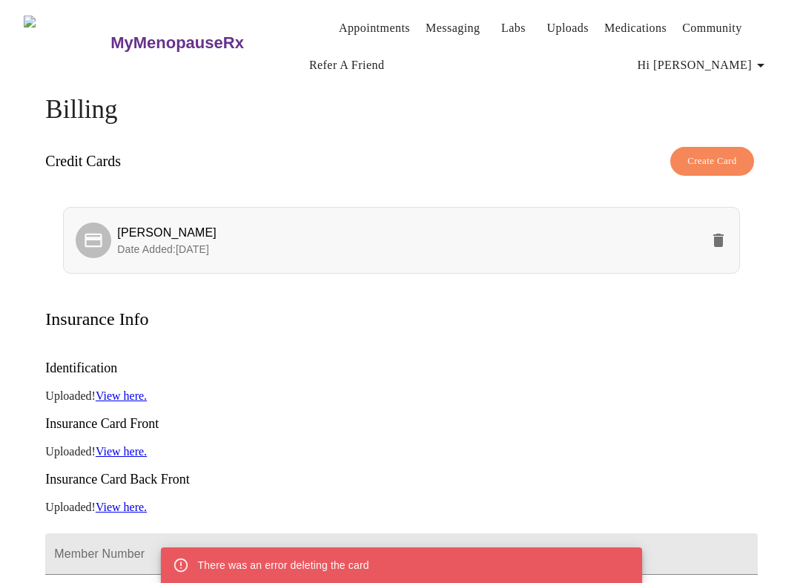
click at [149, 231] on span "[PERSON_NAME]" at bounding box center [166, 232] width 99 height 13
click at [83, 231] on icon at bounding box center [93, 240] width 21 height 21
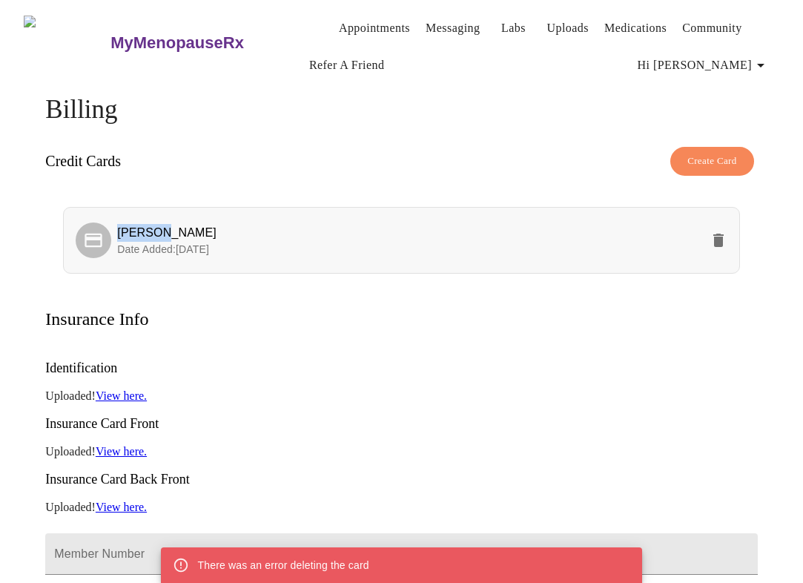
click at [83, 231] on icon at bounding box center [93, 240] width 21 height 21
drag, startPoint x: 154, startPoint y: 220, endPoint x: 234, endPoint y: 229, distance: 79.8
click at [228, 310] on div "Insurance Info" at bounding box center [401, 319] width 712 height 56
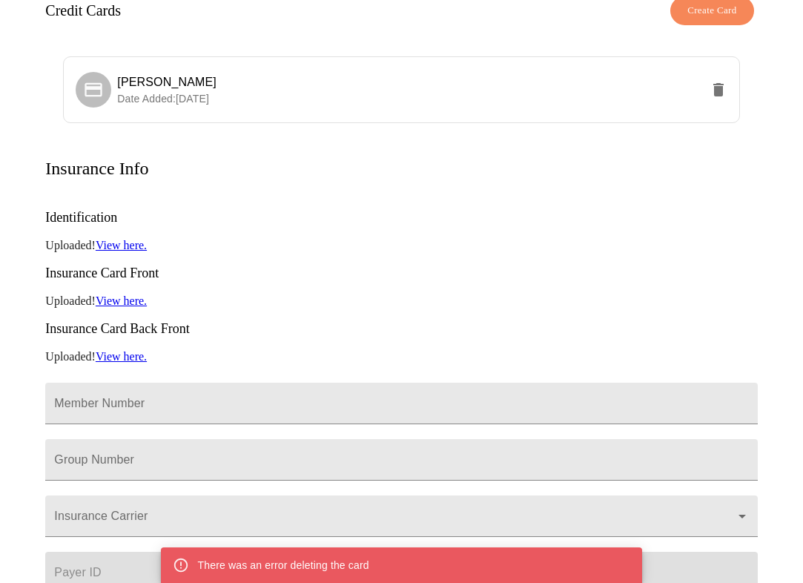
scroll to position [86, 0]
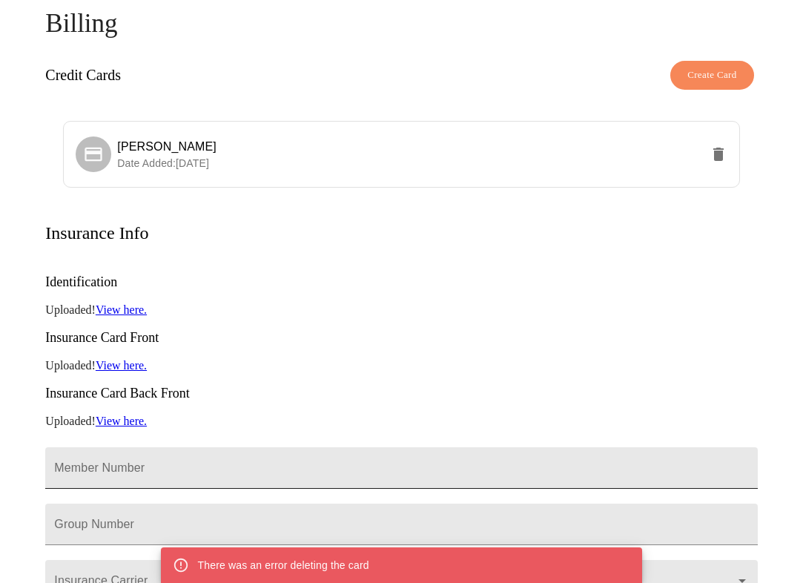
click at [110, 447] on input "Member Number" at bounding box center [401, 468] width 712 height 42
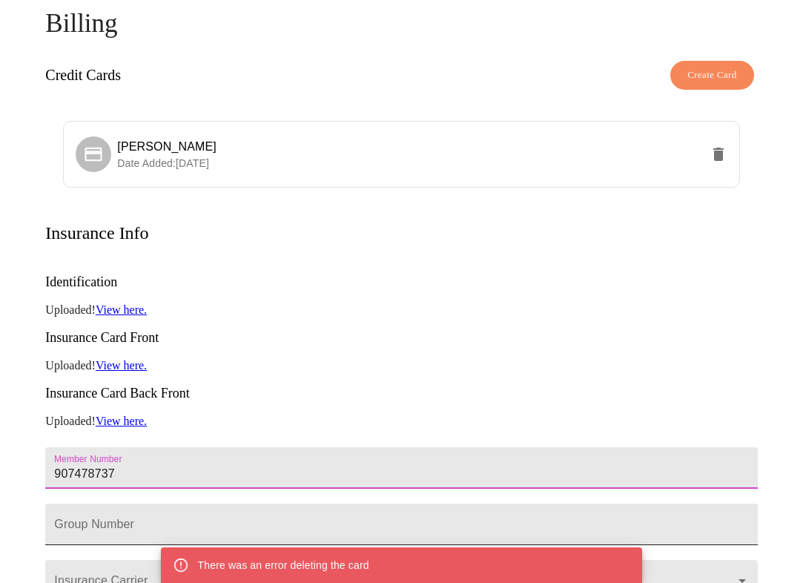
type input "907478737"
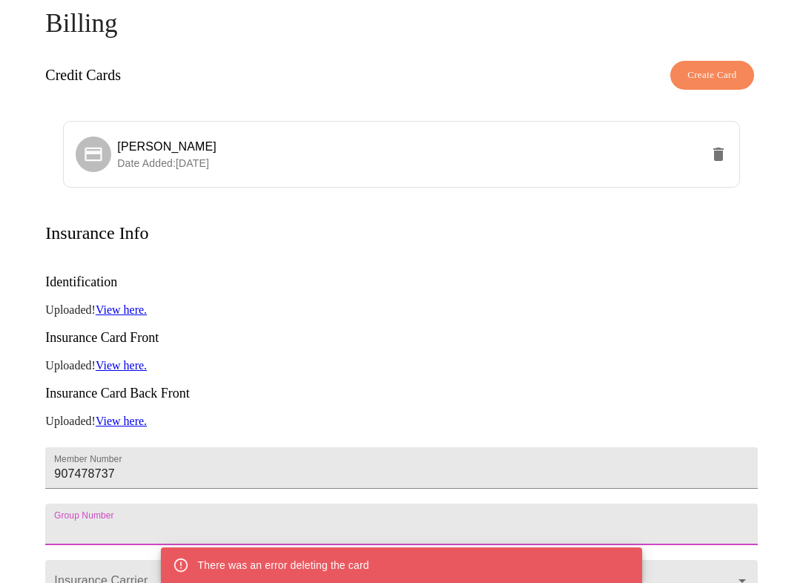
click at [102, 503] on input "Member Number" at bounding box center [401, 524] width 712 height 42
type input "936200"
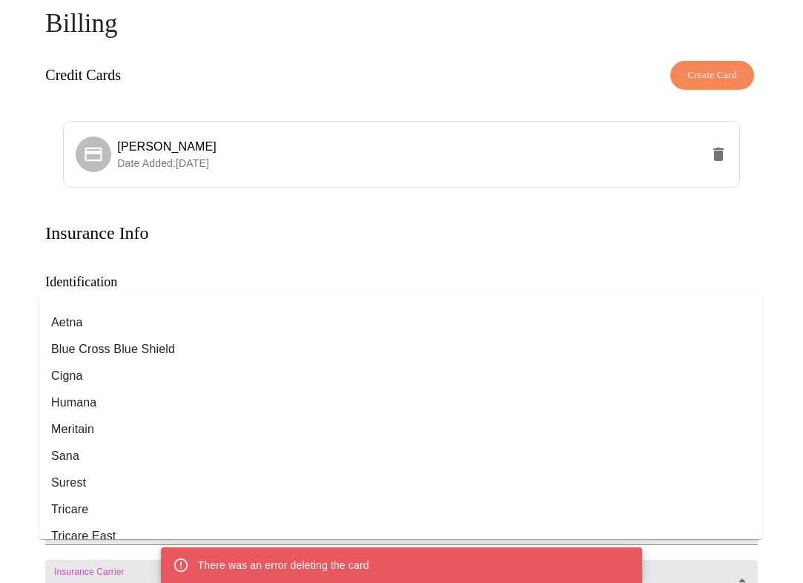
click at [81, 574] on input "Insurance Carrier" at bounding box center [380, 587] width 658 height 27
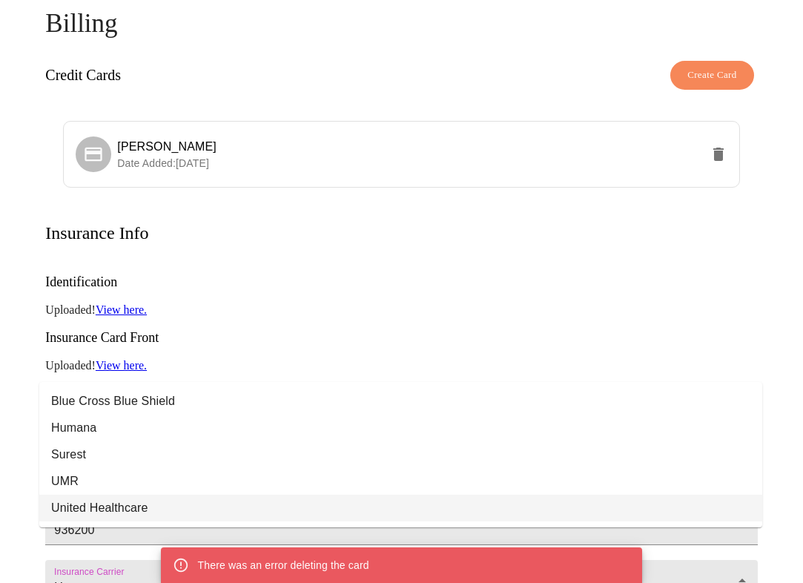
click at [92, 503] on li "United Healthcare" at bounding box center [400, 507] width 723 height 27
type input "United Healthcare"
type input "87726"
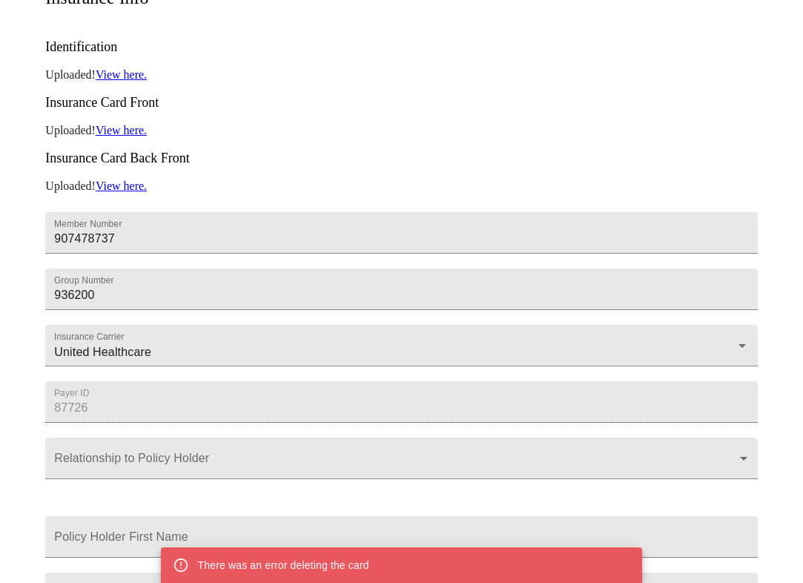
scroll to position [323, 0]
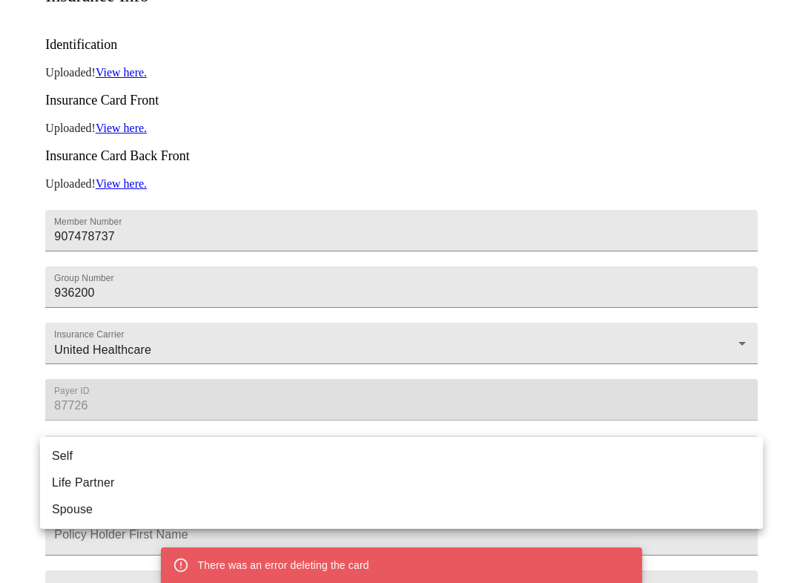
click at [114, 450] on body "MyMenopauseRx Appointments Messaging Labs Uploads Medications Community Refer a…" at bounding box center [401, 171] width 791 height 976
click at [67, 511] on li "Spouse" at bounding box center [401, 509] width 723 height 27
type input "Spouse"
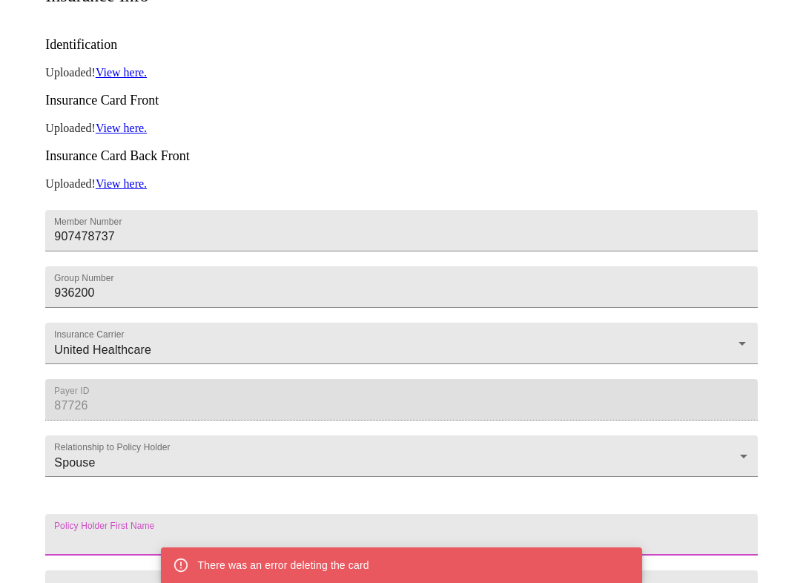
click at [62, 543] on input "Member Number" at bounding box center [401, 535] width 712 height 42
type input "[PERSON_NAME]"
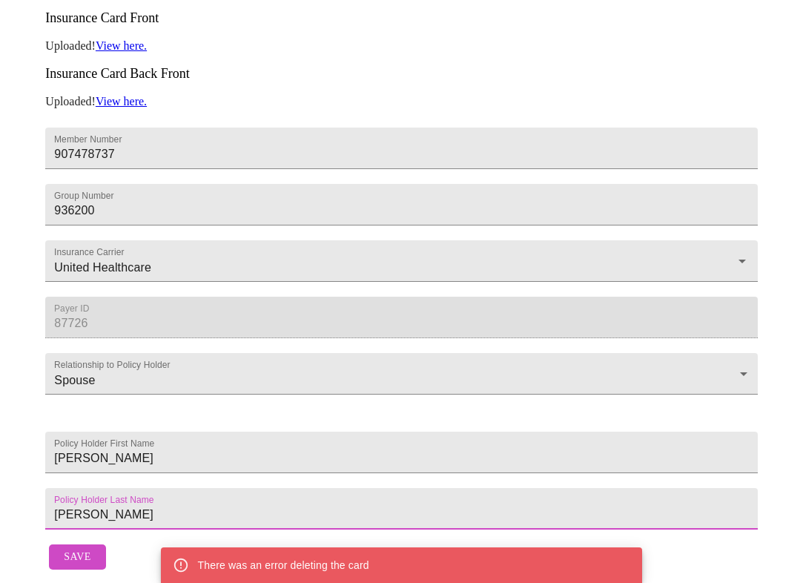
type input "[PERSON_NAME]"
click at [162, 537] on div "Save" at bounding box center [401, 557] width 712 height 41
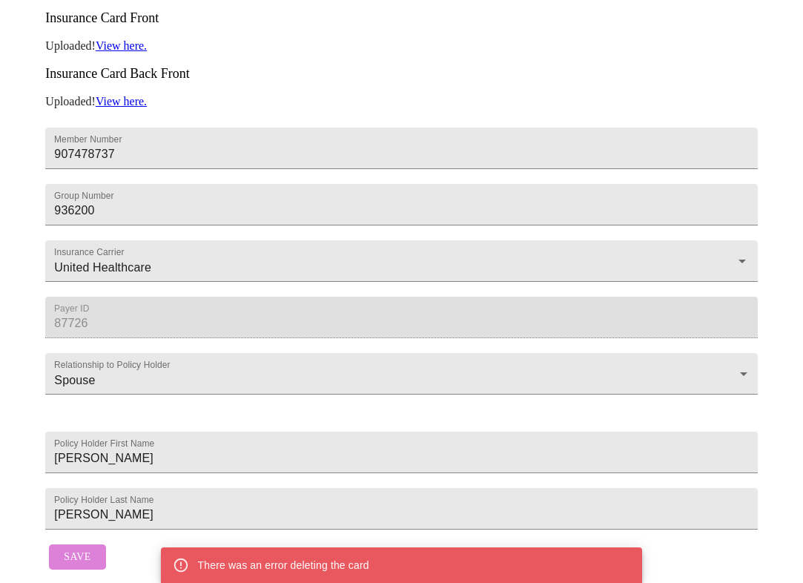
click at [51, 548] on button "Save" at bounding box center [77, 557] width 56 height 26
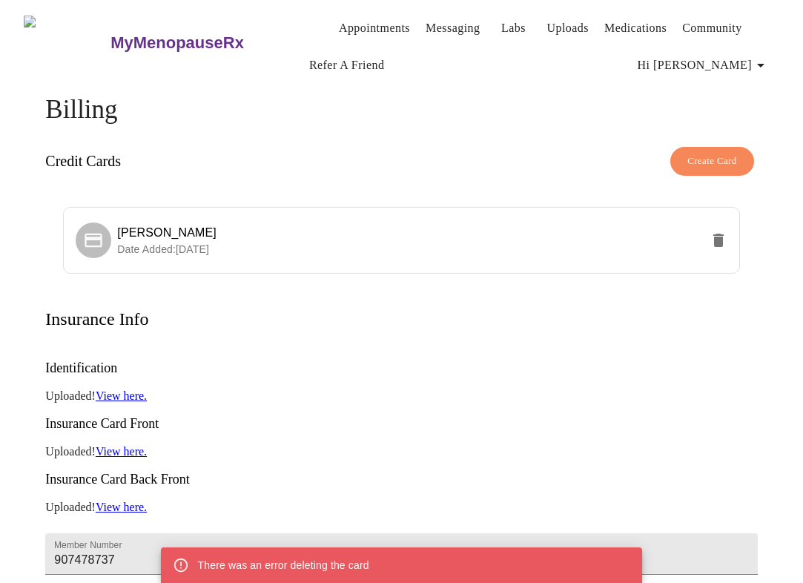
scroll to position [0, 0]
click at [353, 25] on link "Appointments" at bounding box center [374, 28] width 71 height 21
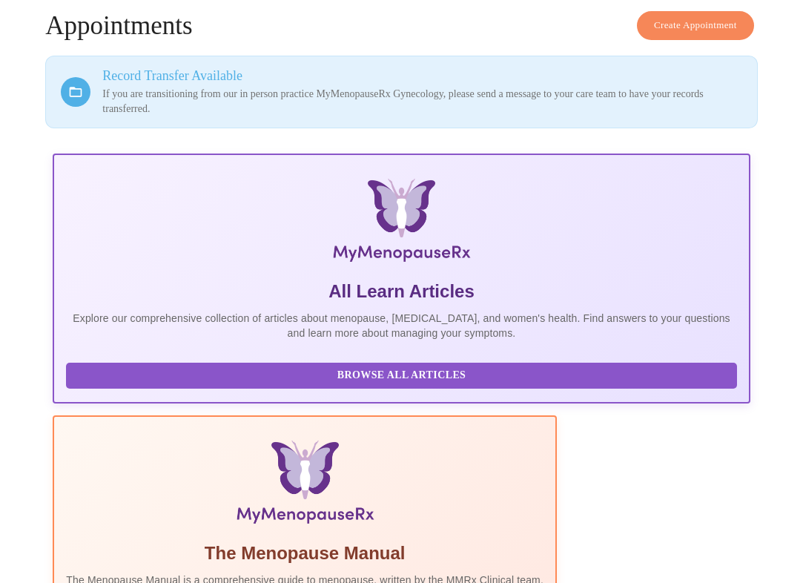
scroll to position [85, 0]
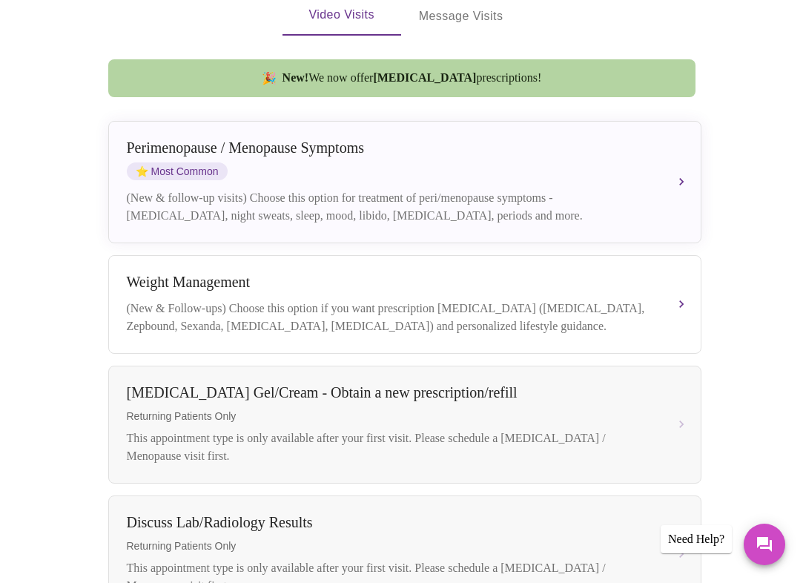
scroll to position [351, 0]
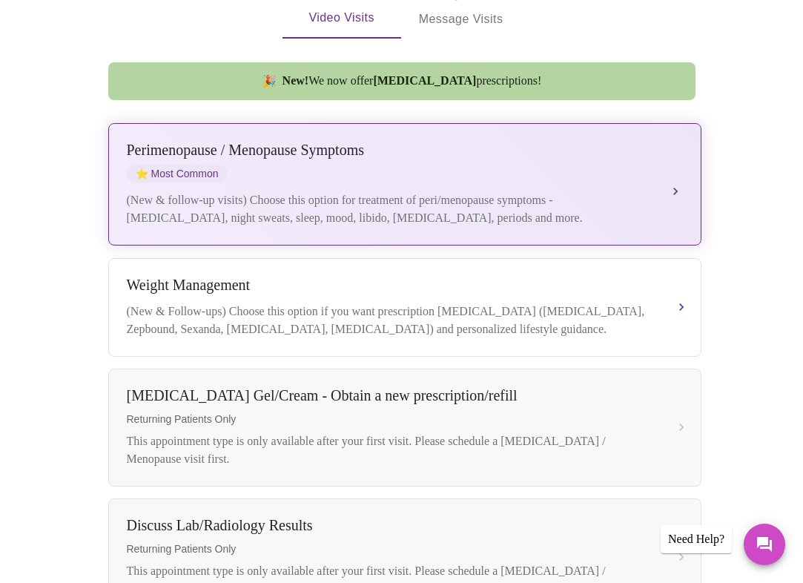
click at [604, 142] on div "Perimenopause / Menopause Symptoms" at bounding box center [390, 150] width 526 height 17
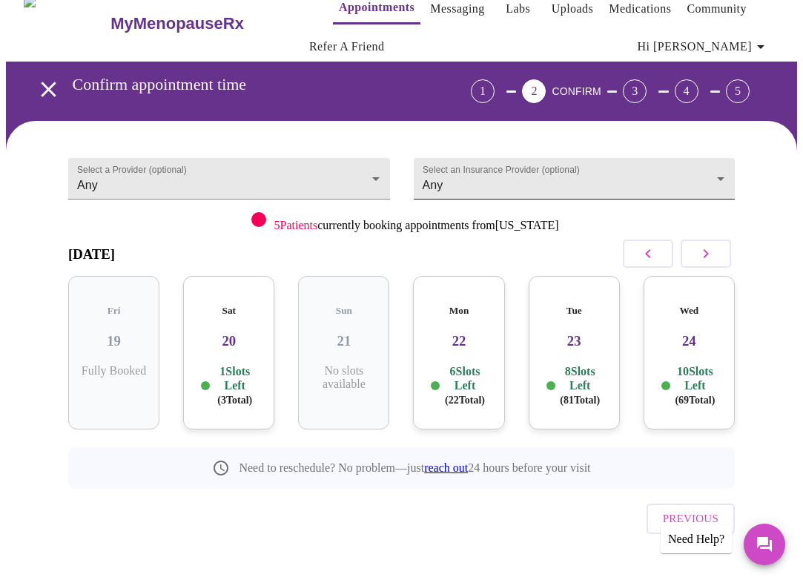
click at [592, 176] on body "MyMenopauseRx Appointments Messaging Labs Uploads Medications Community Refer a…" at bounding box center [401, 296] width 791 height 623
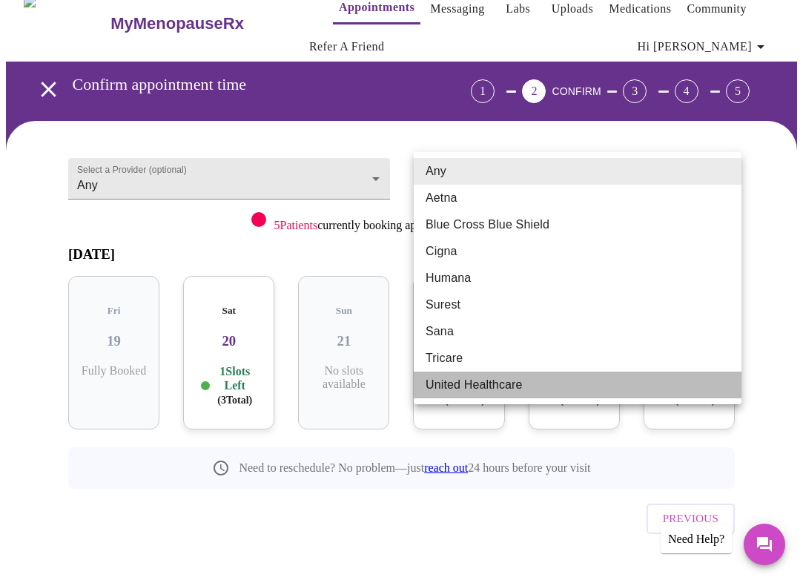
click at [476, 388] on li "United Healthcare" at bounding box center [578, 384] width 328 height 27
type input "United Healthcare"
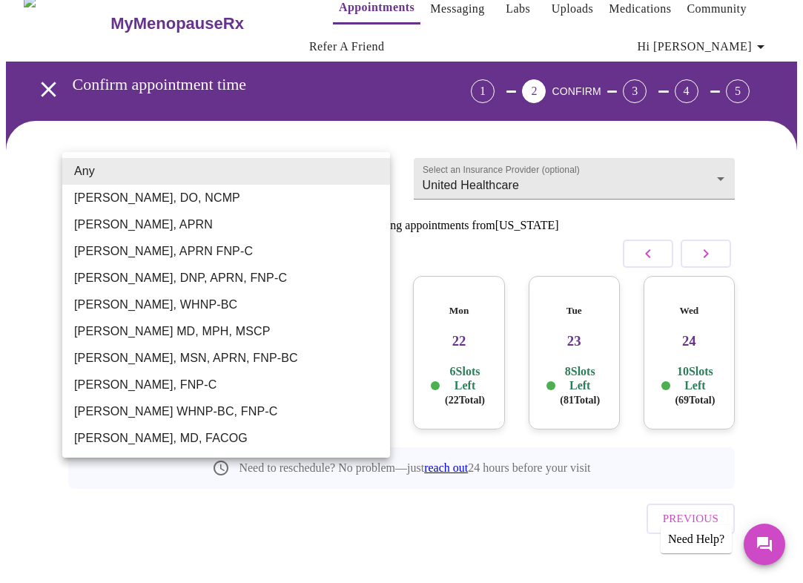
click at [371, 182] on body "MyMenopauseRx Appointments Messaging Labs Uploads Medications Community Refer a…" at bounding box center [401, 296] width 791 height 623
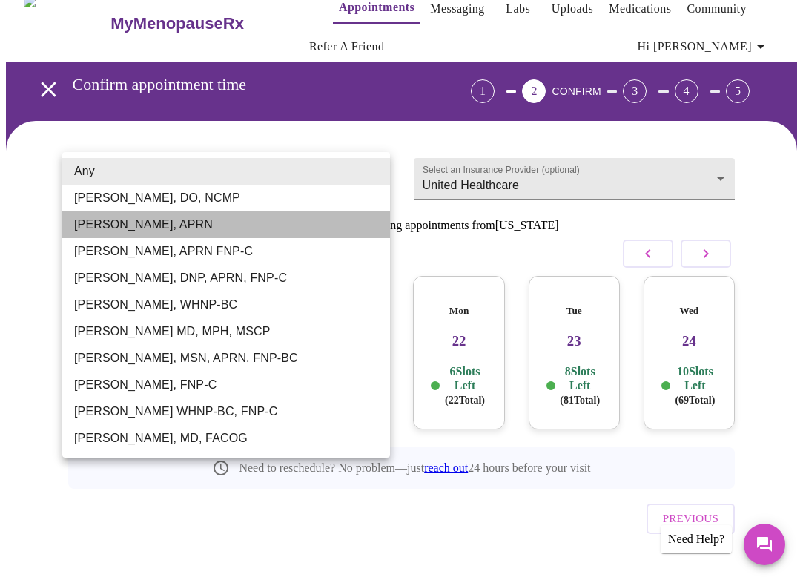
click at [182, 218] on li "[PERSON_NAME], APRN" at bounding box center [226, 224] width 328 height 27
type input "[PERSON_NAME], APRN"
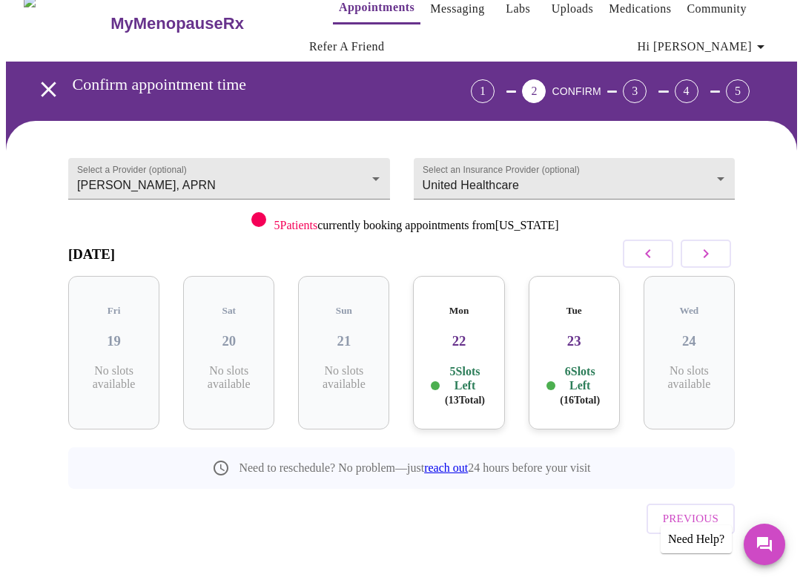
click at [592, 364] on p "6 Slots Left ( 16 Total)" at bounding box center [580, 385] width 44 height 43
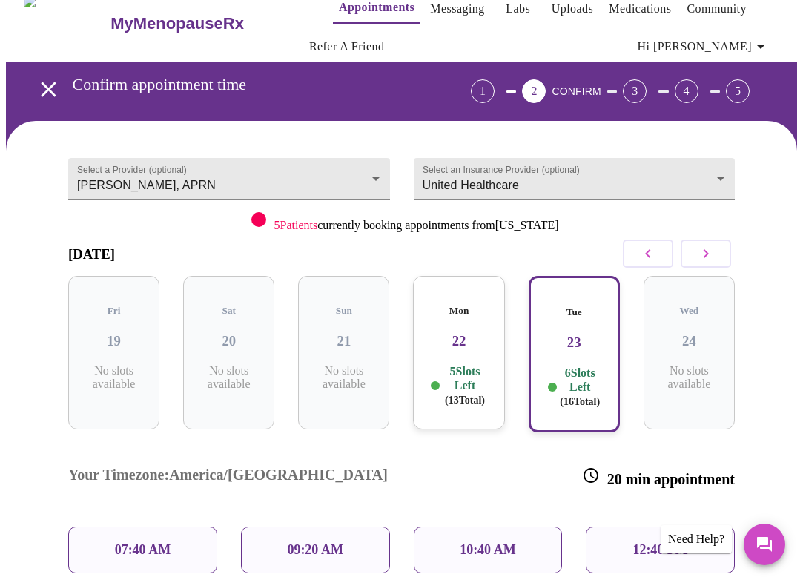
click at [466, 347] on div "Mon 22 5 Slots Left ( 13 Total)" at bounding box center [458, 352] width 91 height 153
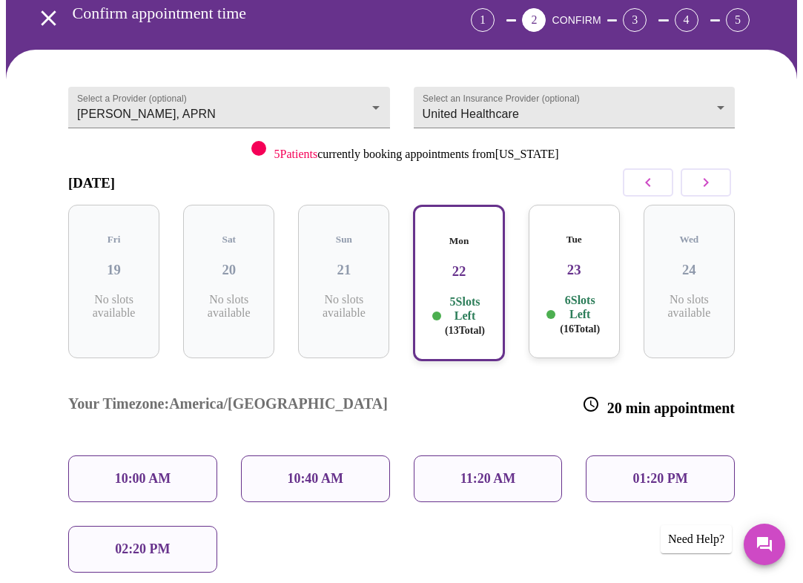
scroll to position [93, 0]
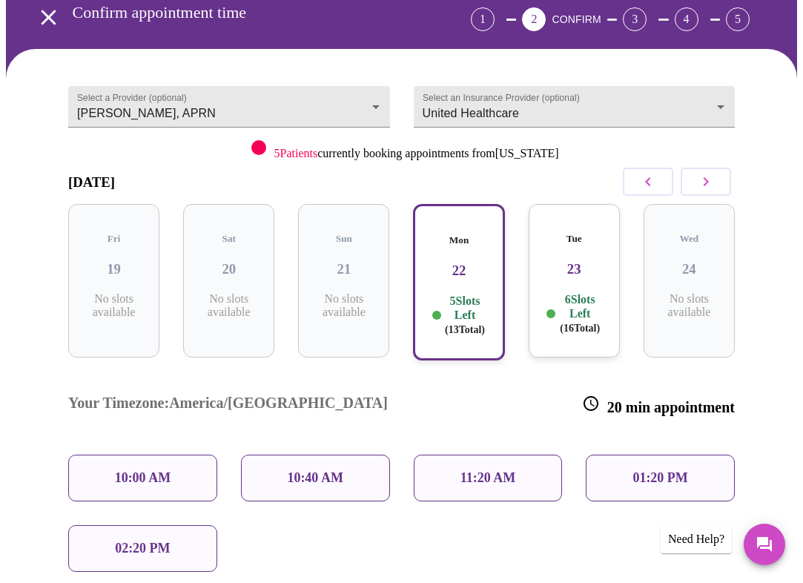
click at [658, 470] on p "01:20 PM" at bounding box center [659, 478] width 55 height 16
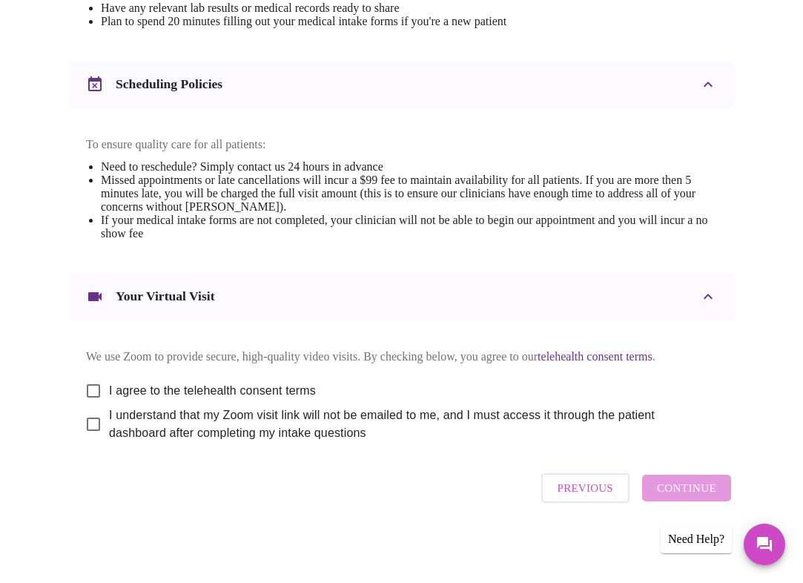
scroll to position [606, 0]
click at [68, 370] on div "We use Zoom to provide secure, high-quality video visits. By checking below, yo…" at bounding box center [401, 384] width 666 height 128
click at [92, 380] on input "I agree to the telehealth consent terms" at bounding box center [93, 390] width 31 height 31
checkbox input "true"
click at [88, 423] on input "I understand that my Zoom visit link will not be emailed to me, and I must acce…" at bounding box center [93, 423] width 31 height 31
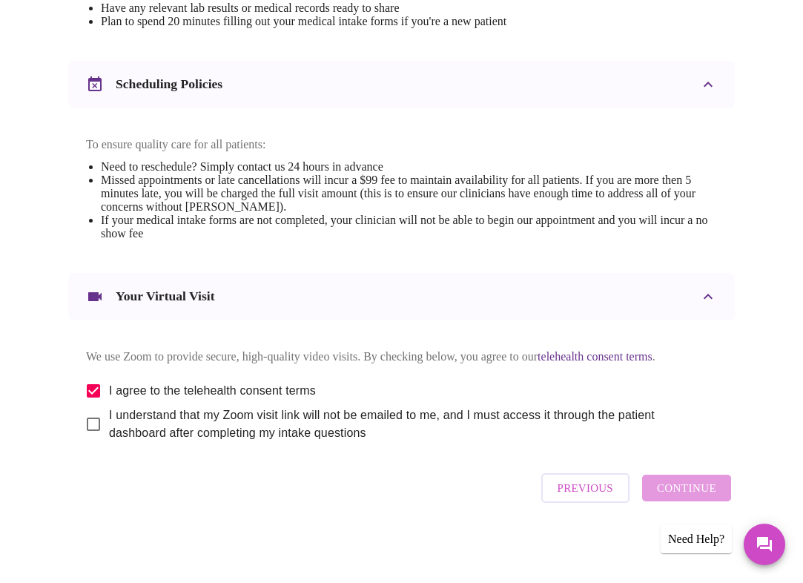
checkbox input "true"
click at [687, 496] on span "Continue" at bounding box center [686, 487] width 59 height 19
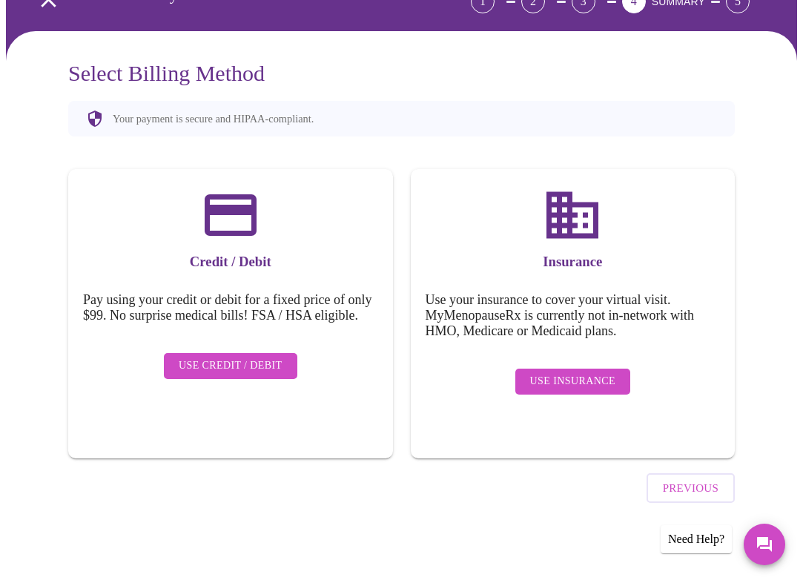
scroll to position [69, 0]
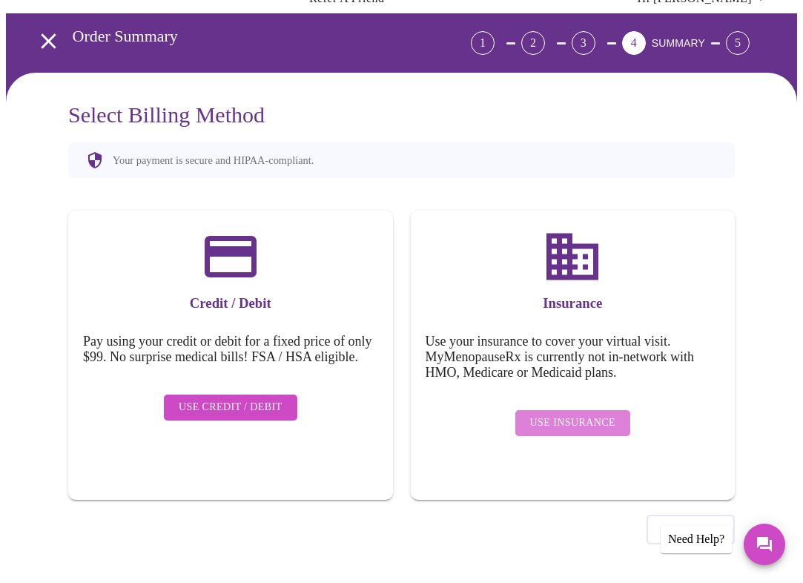
click at [596, 414] on span "Use Insurance" at bounding box center [572, 423] width 85 height 19
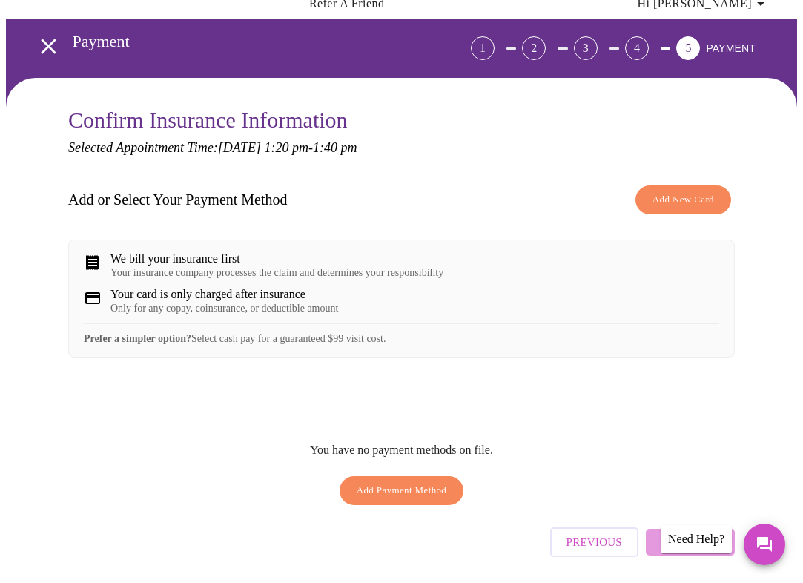
scroll to position [66, 0]
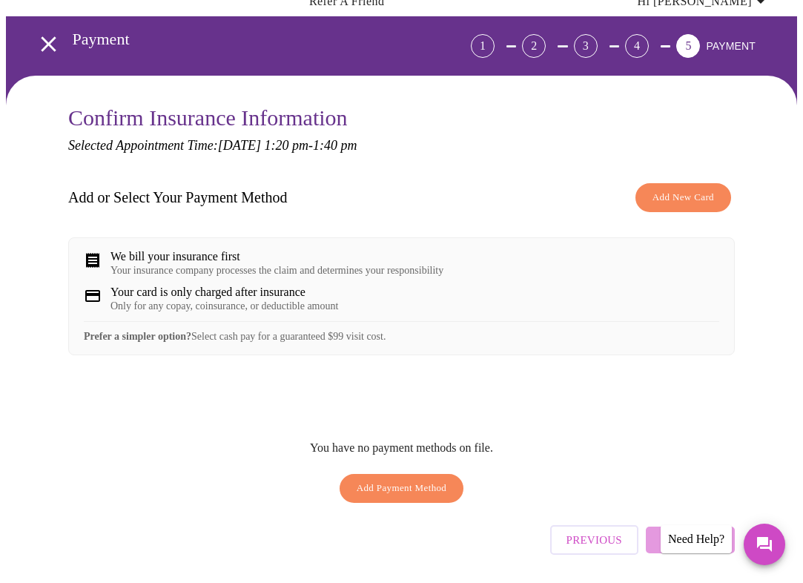
click at [392, 497] on span "Add Payment Method" at bounding box center [402, 488] width 90 height 17
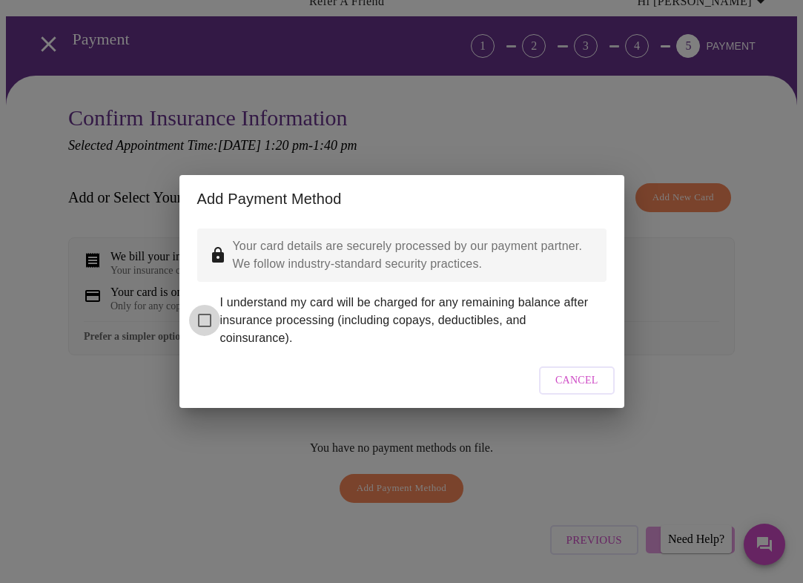
click at [211, 310] on input "I understand my card will be charged for any remaining balance after insurance …" at bounding box center [204, 320] width 31 height 31
checkbox input "true"
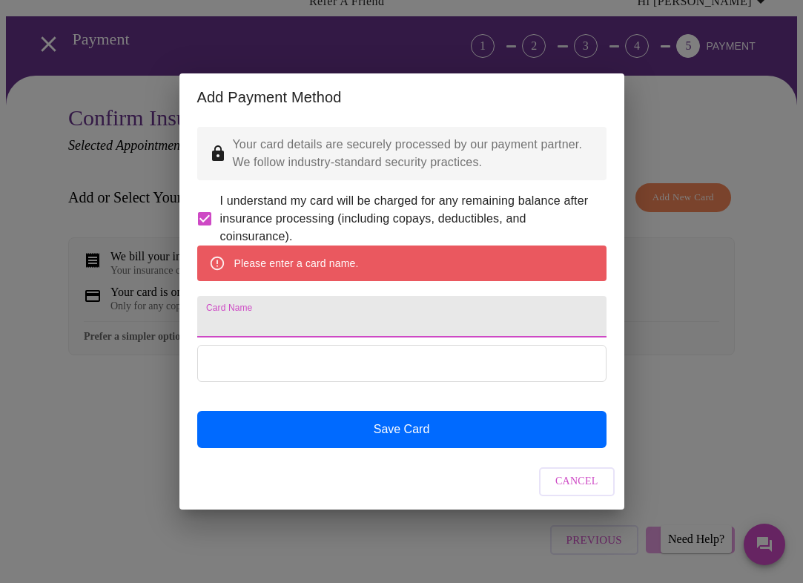
click at [326, 328] on input "Card Name" at bounding box center [401, 317] width 409 height 42
type input "S"
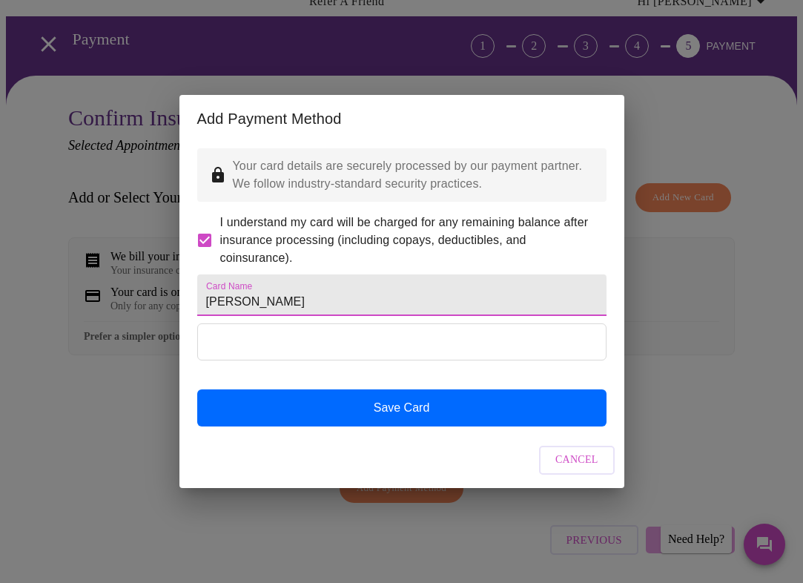
type input "[PERSON_NAME]"
click at [357, 329] on div "Card Name [PERSON_NAME] Save Card" at bounding box center [401, 346] width 409 height 159
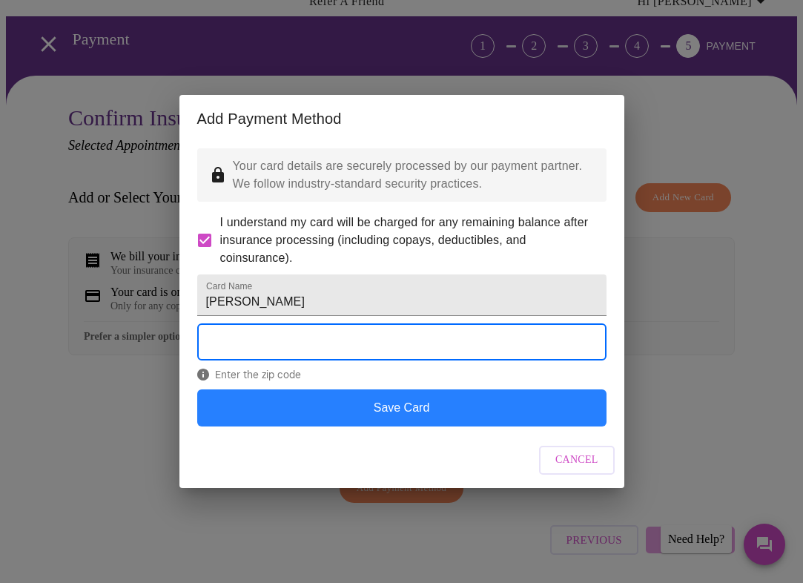
click at [386, 424] on button "Save Card" at bounding box center [401, 407] width 409 height 37
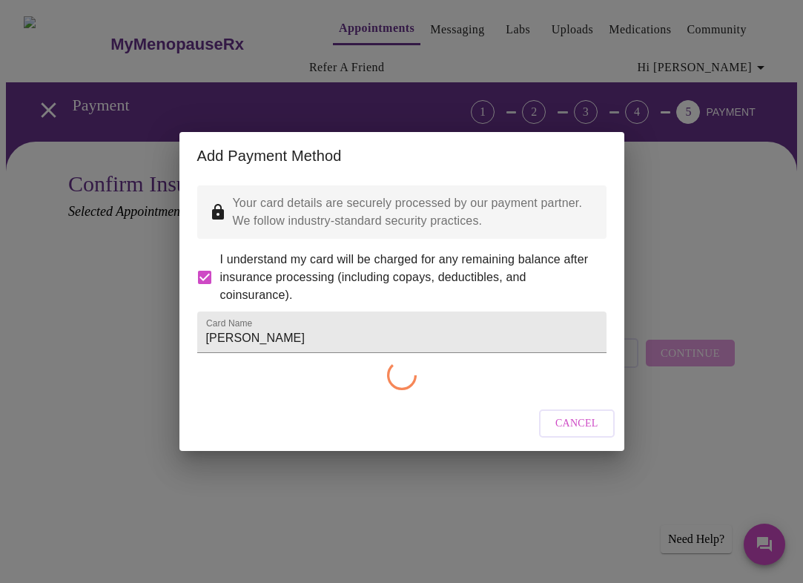
scroll to position [0, 0]
checkbox input "false"
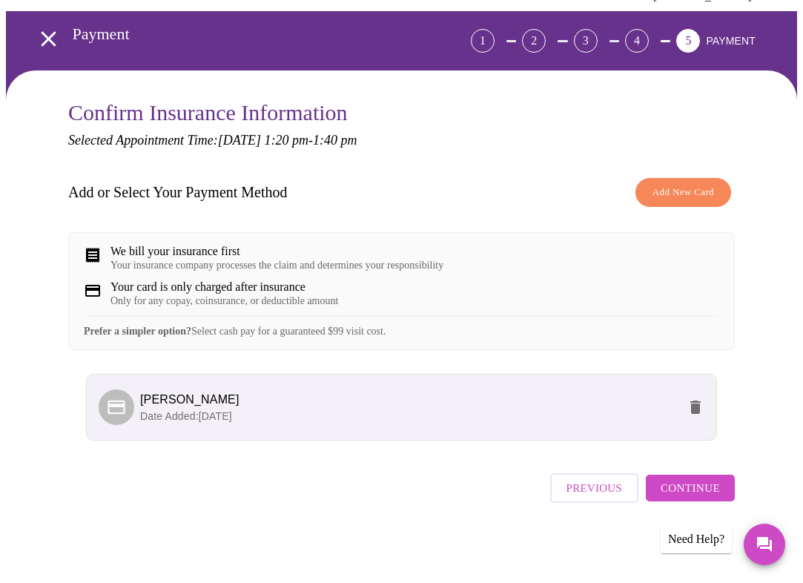
scroll to position [83, 0]
click at [709, 489] on span "Continue" at bounding box center [690, 487] width 59 height 19
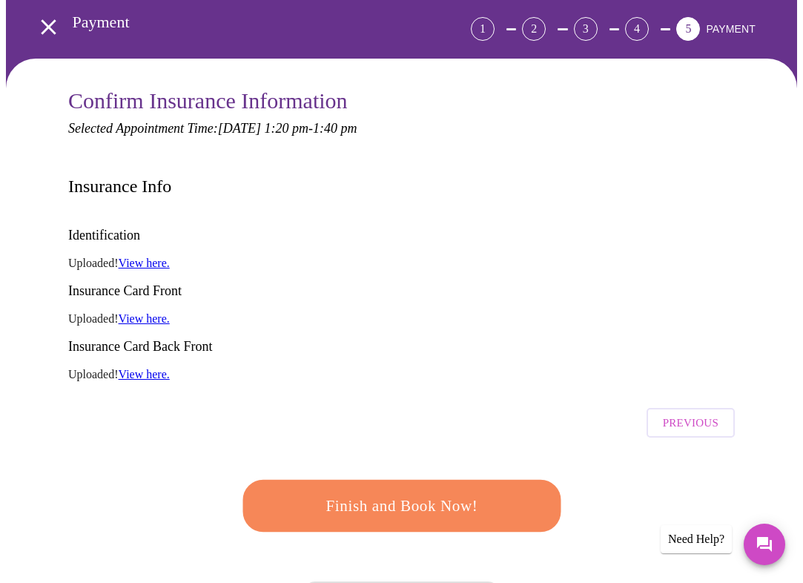
click at [388, 492] on span "Finish and Book Now!" at bounding box center [400, 505] width 277 height 27
